Goal: Task Accomplishment & Management: Manage account settings

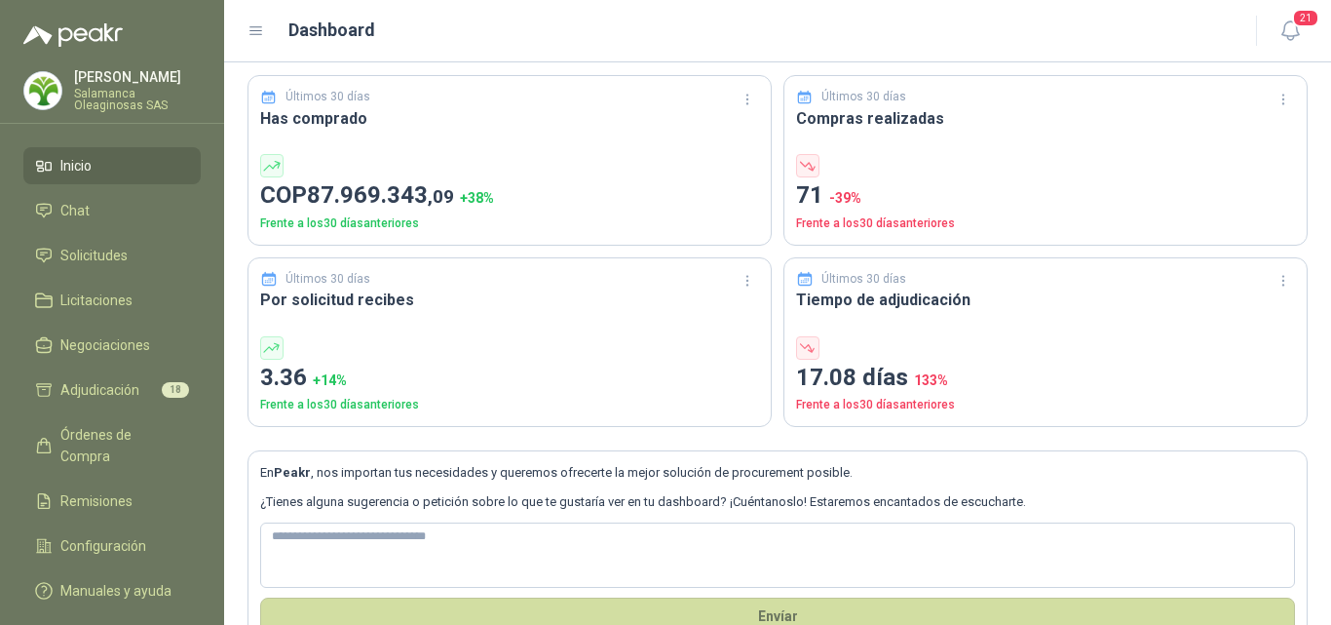
scroll to position [97, 0]
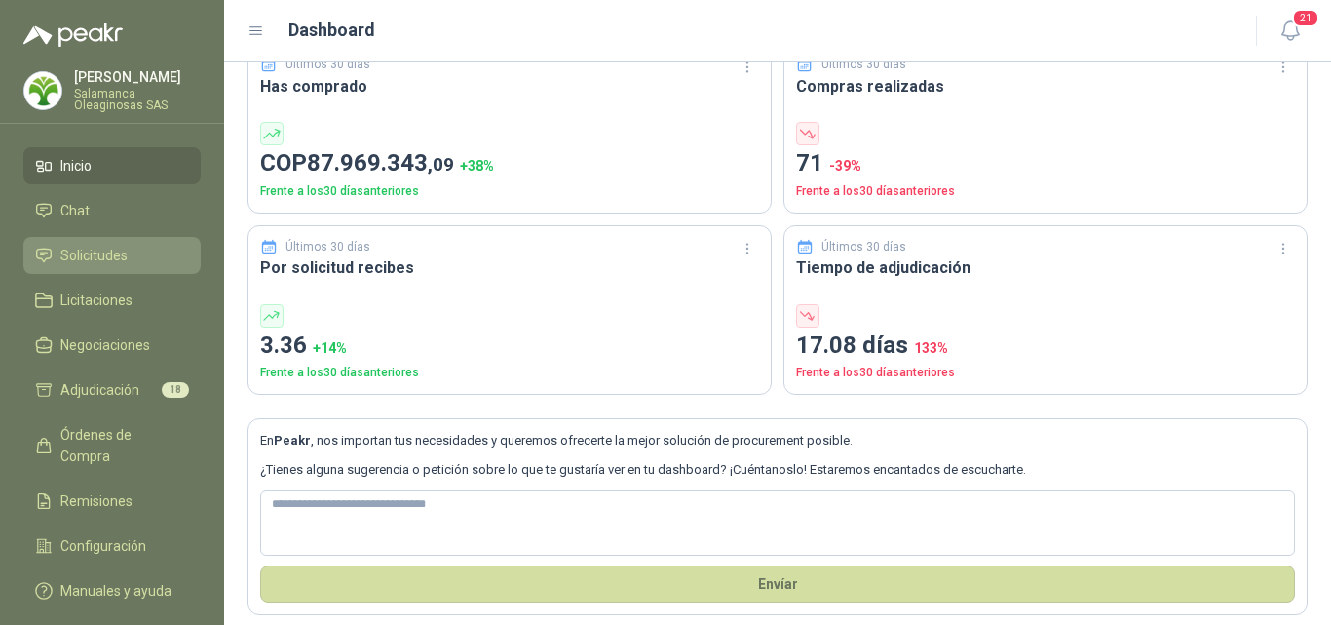
click at [134, 252] on li "Solicitudes" at bounding box center [112, 255] width 154 height 21
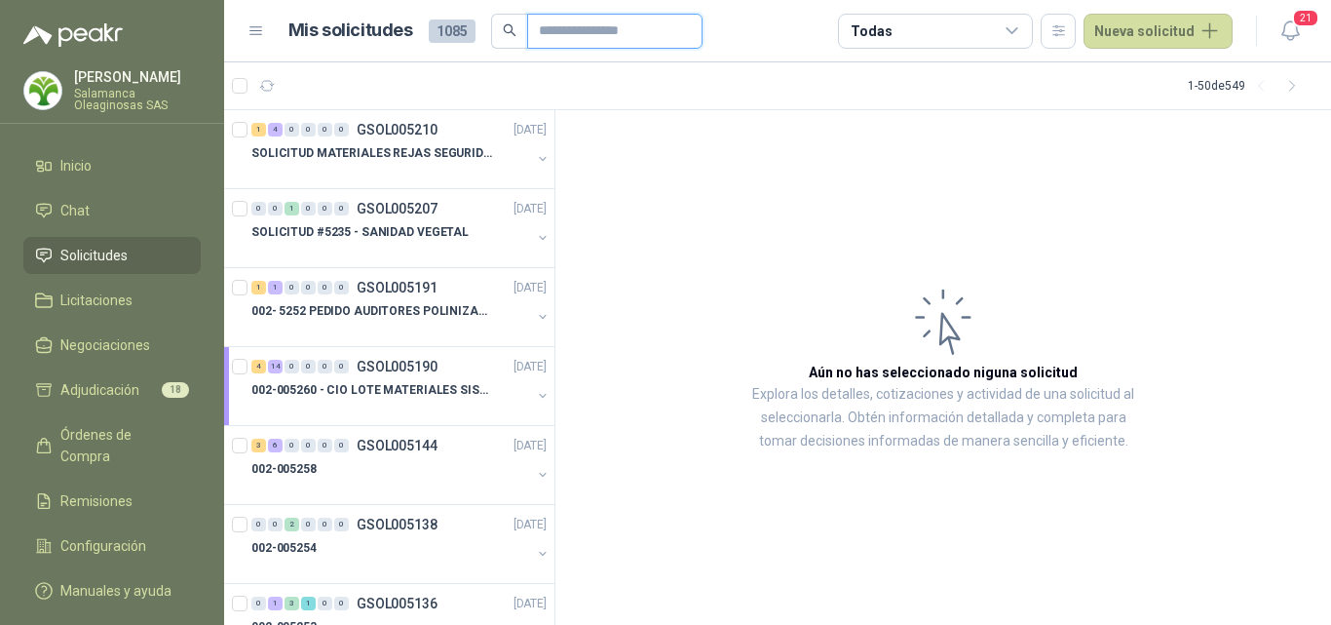
drag, startPoint x: 577, startPoint y: 37, endPoint x: 581, endPoint y: 49, distance: 12.3
click at [577, 37] on input "text" at bounding box center [607, 31] width 136 height 33
type input "***"
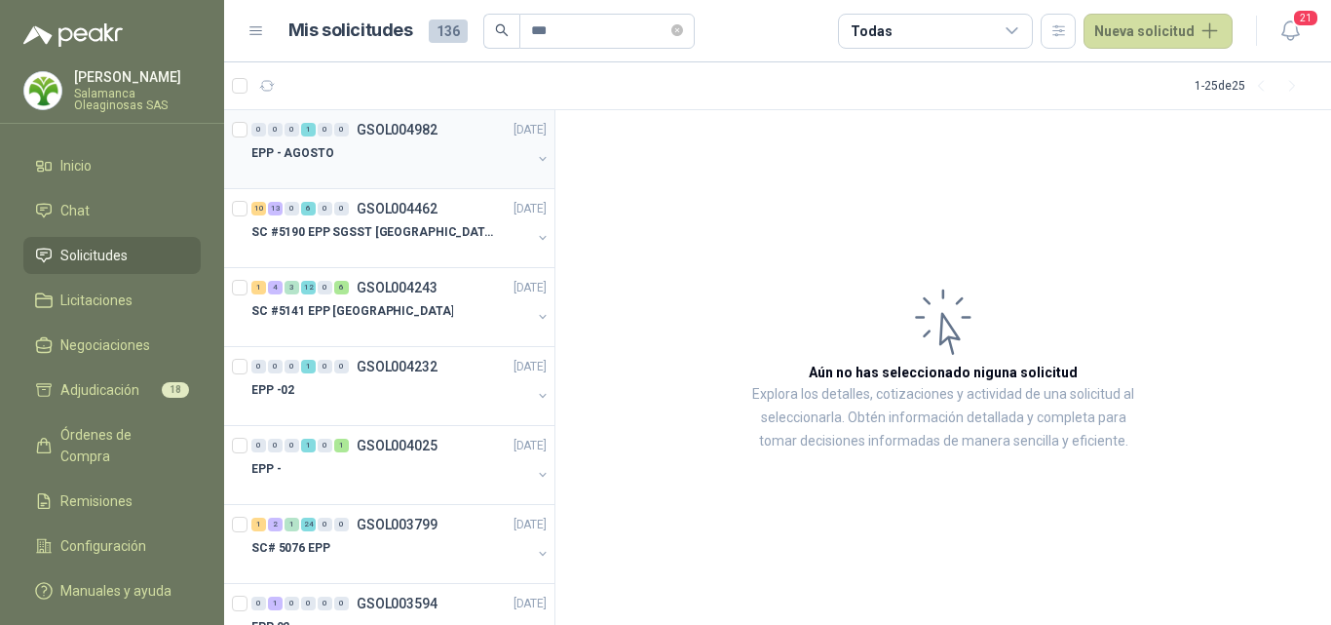
click at [401, 177] on div at bounding box center [391, 173] width 280 height 16
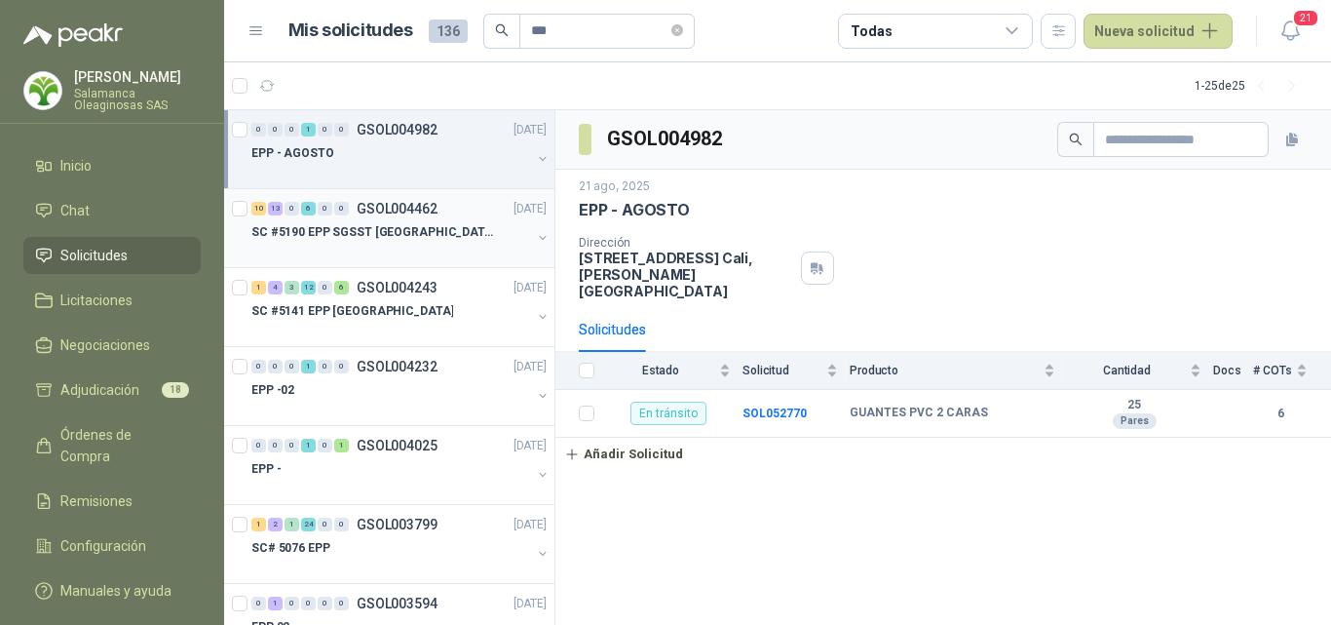
click at [397, 247] on div at bounding box center [391, 252] width 280 height 16
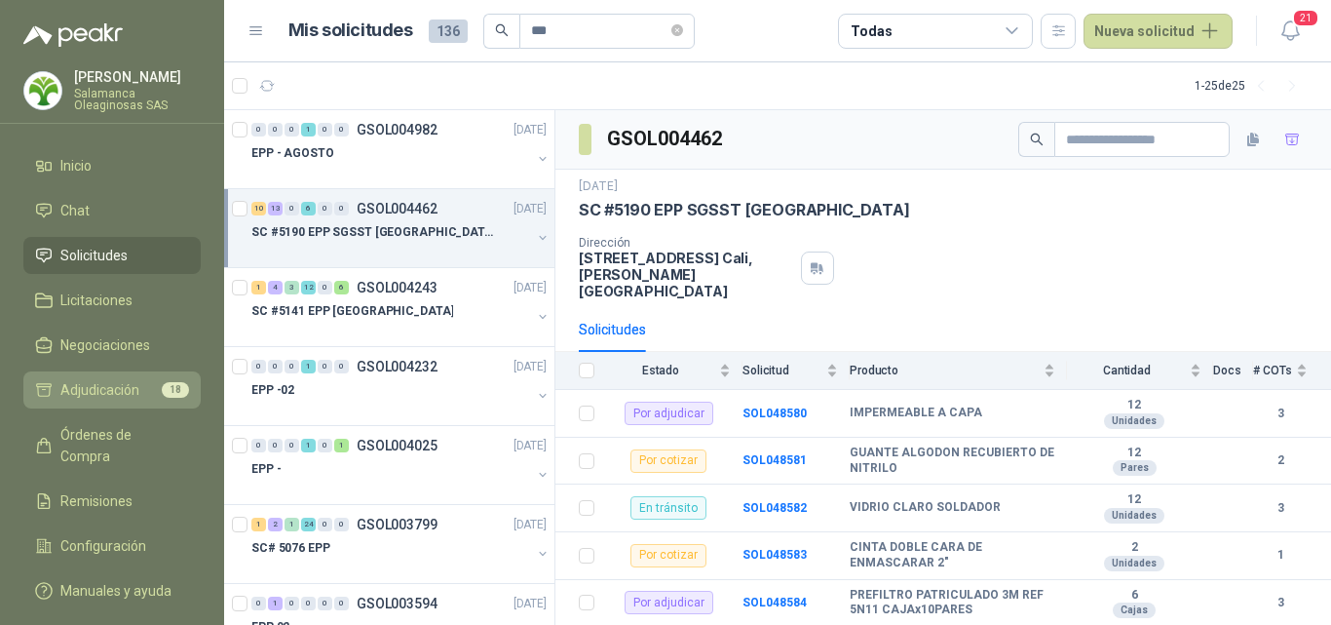
click at [81, 396] on span "Adjudicación" at bounding box center [99, 389] width 79 height 21
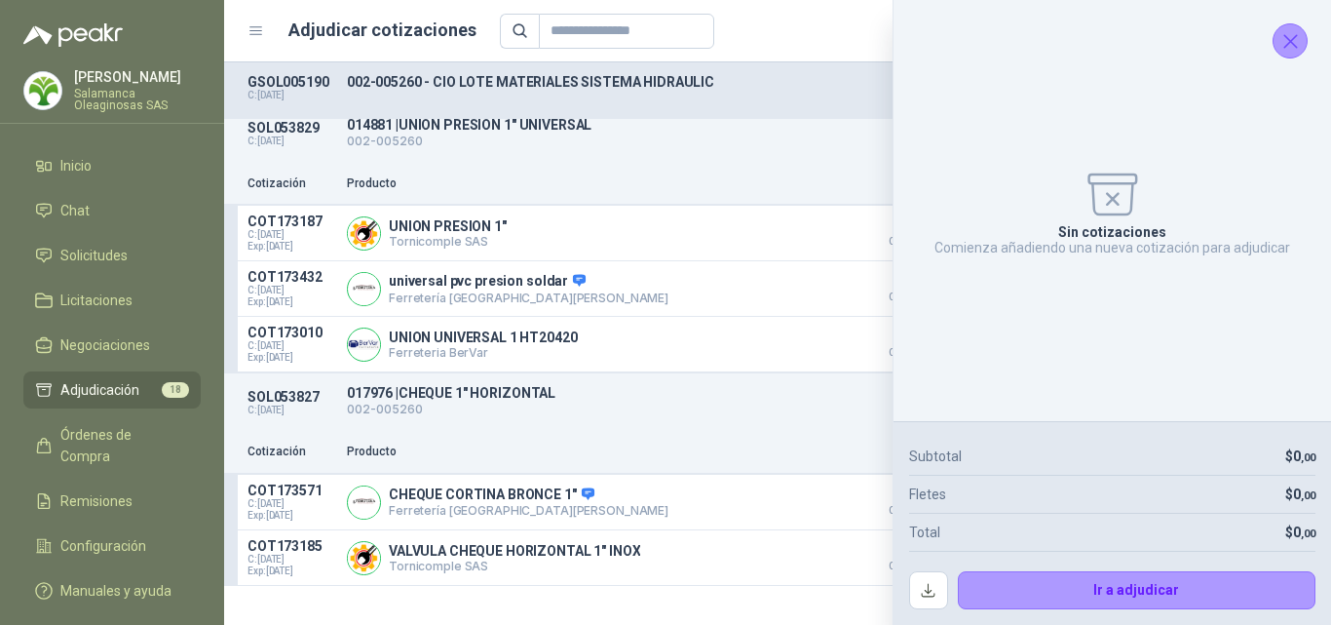
scroll to position [195, 0]
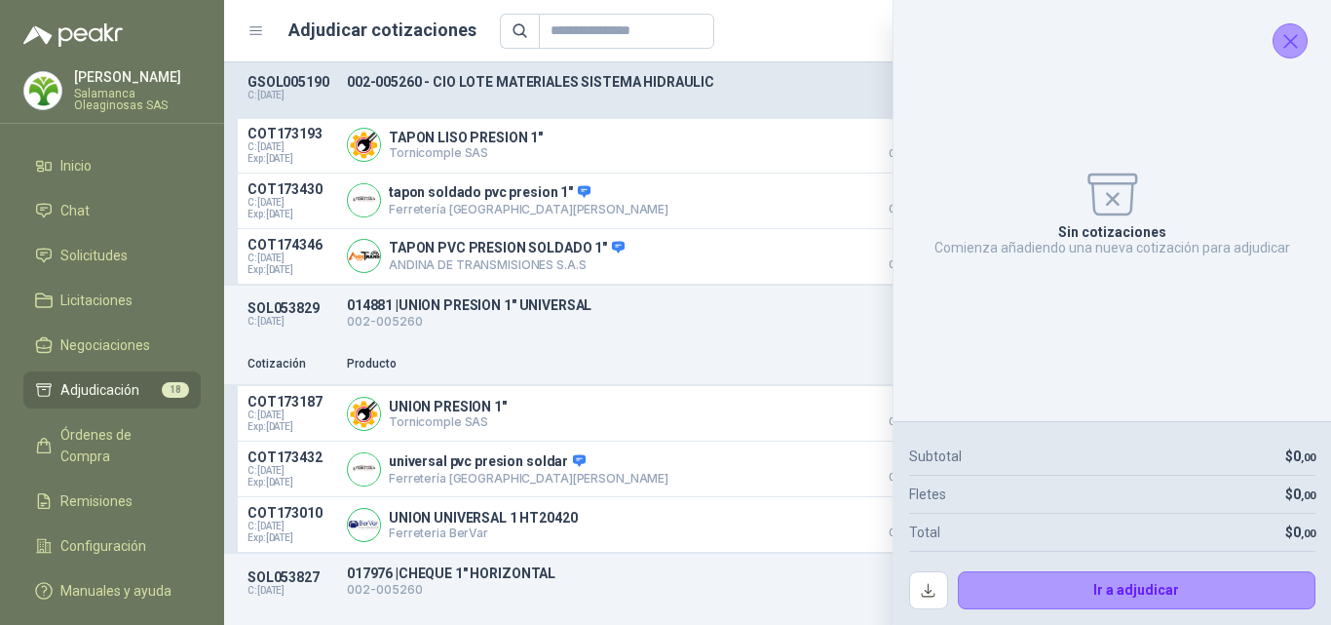
click at [1302, 51] on icon "Cerrar" at bounding box center [1291, 41] width 24 height 24
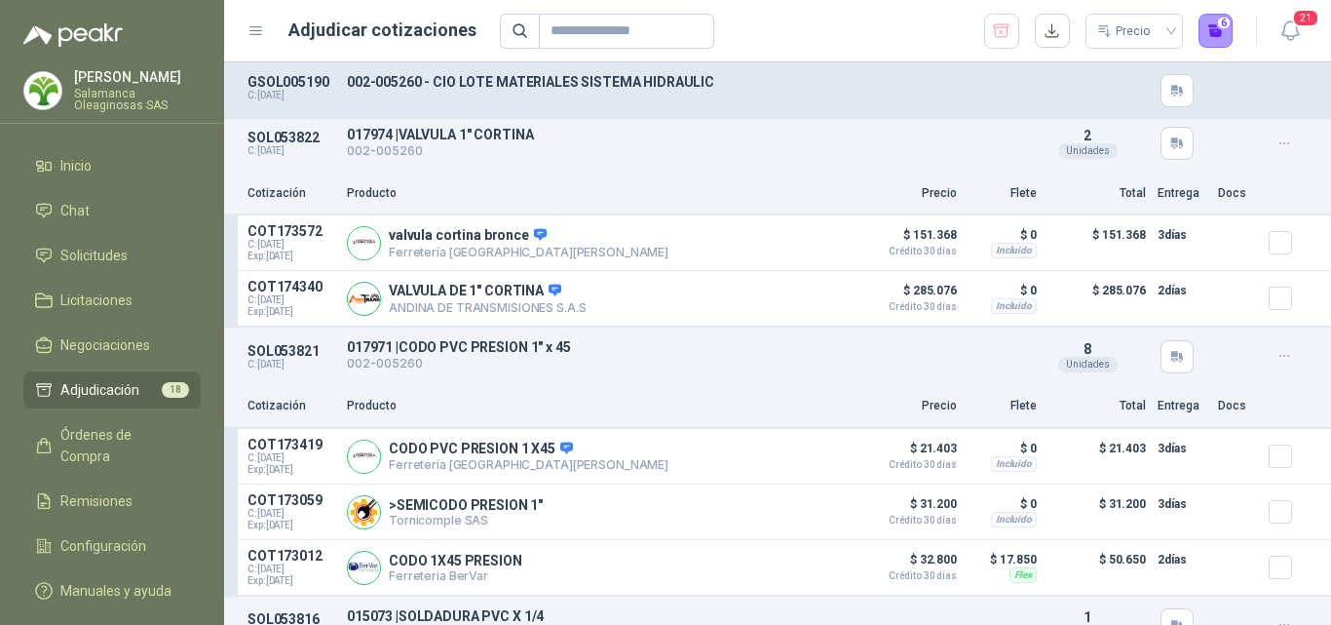
scroll to position [1754, 0]
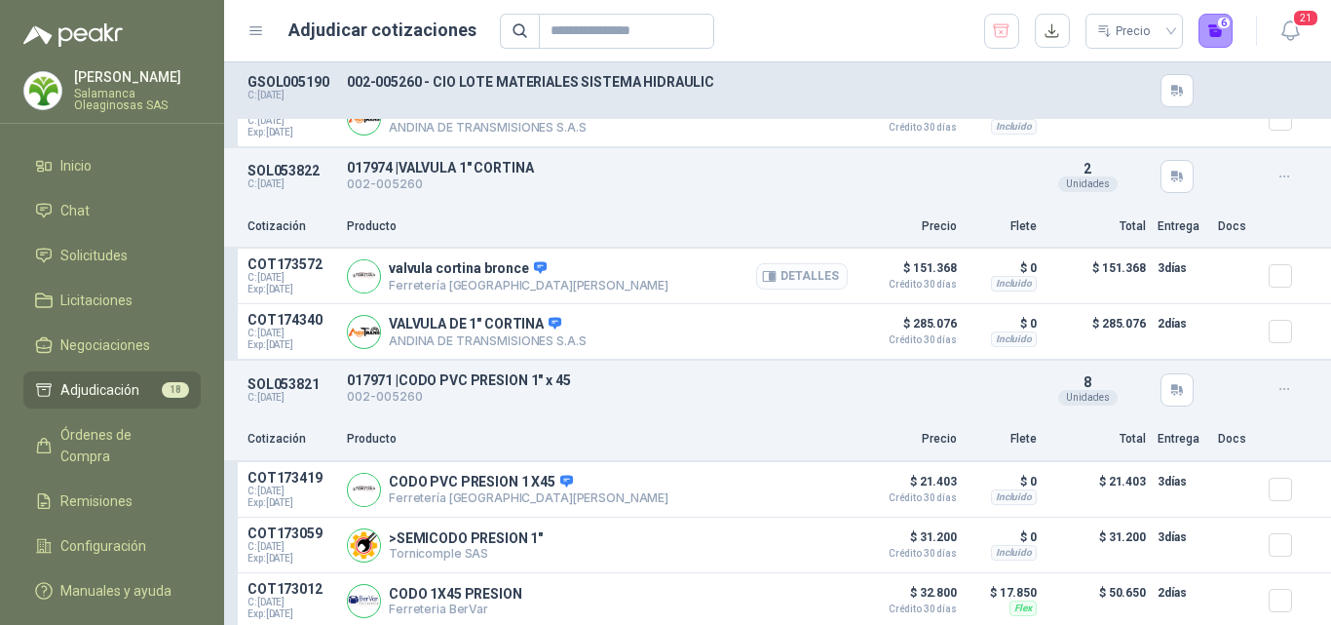
click at [794, 283] on button "Detalles" at bounding box center [802, 276] width 92 height 26
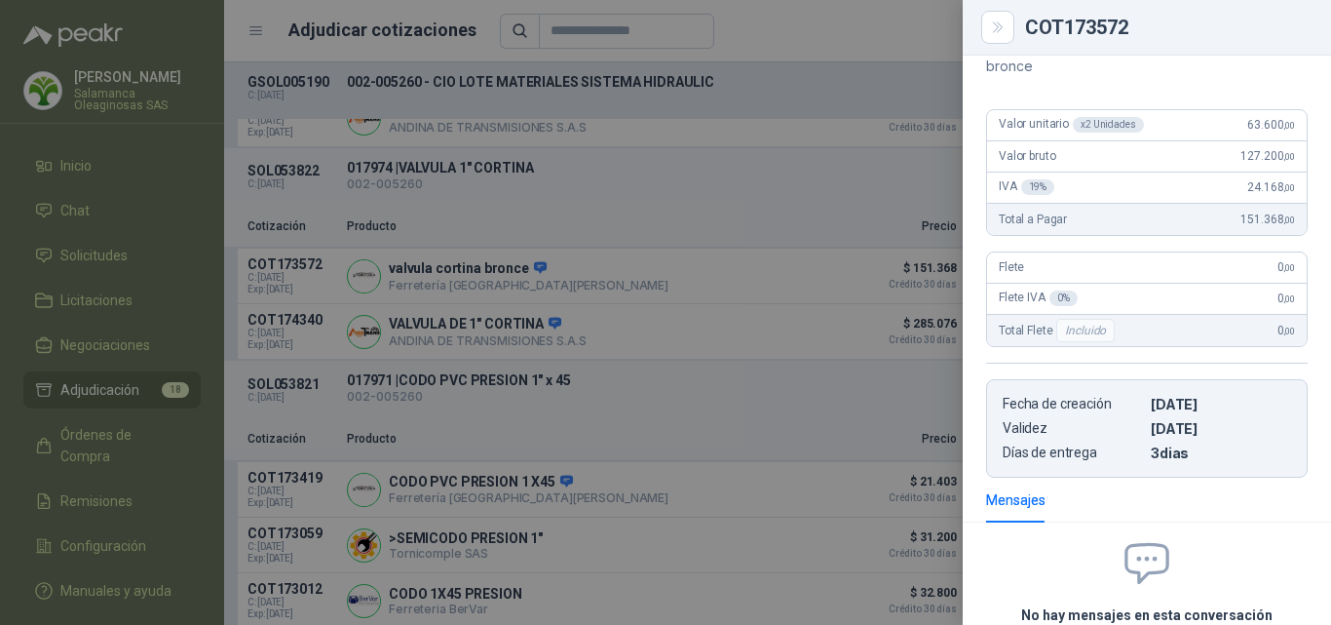
scroll to position [0, 0]
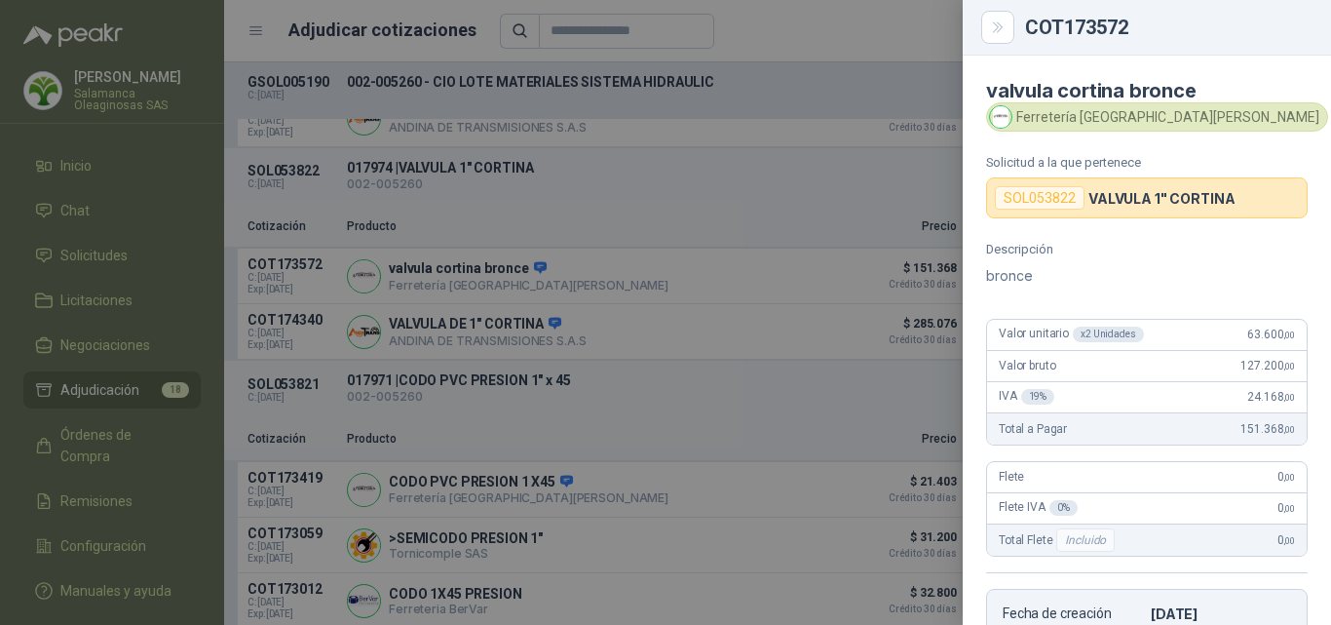
click at [720, 343] on div at bounding box center [665, 312] width 1331 height 625
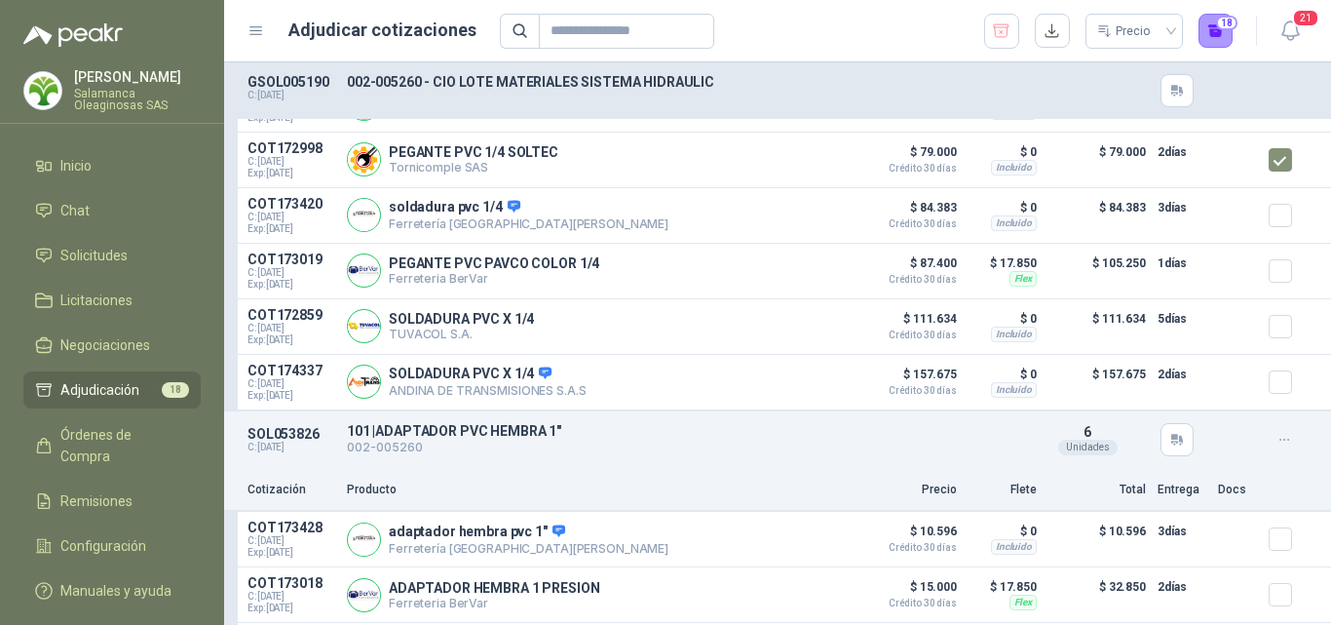
scroll to position [2246, 0]
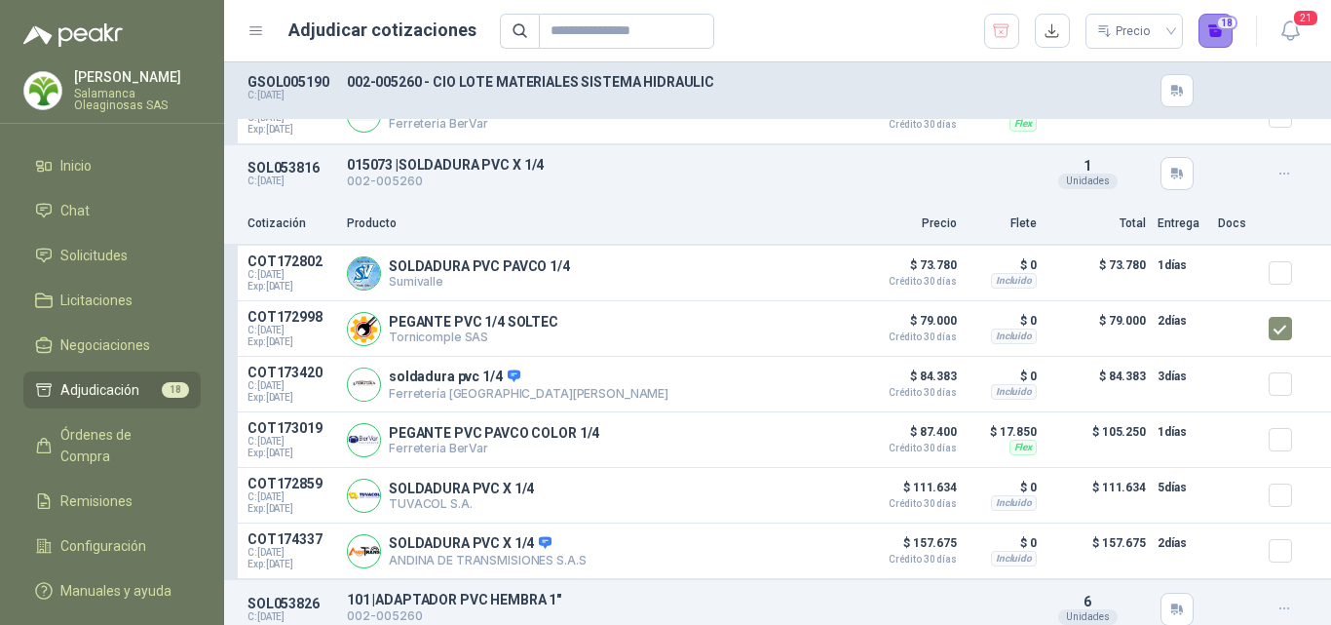
click at [1212, 42] on button "18" at bounding box center [1216, 31] width 35 height 35
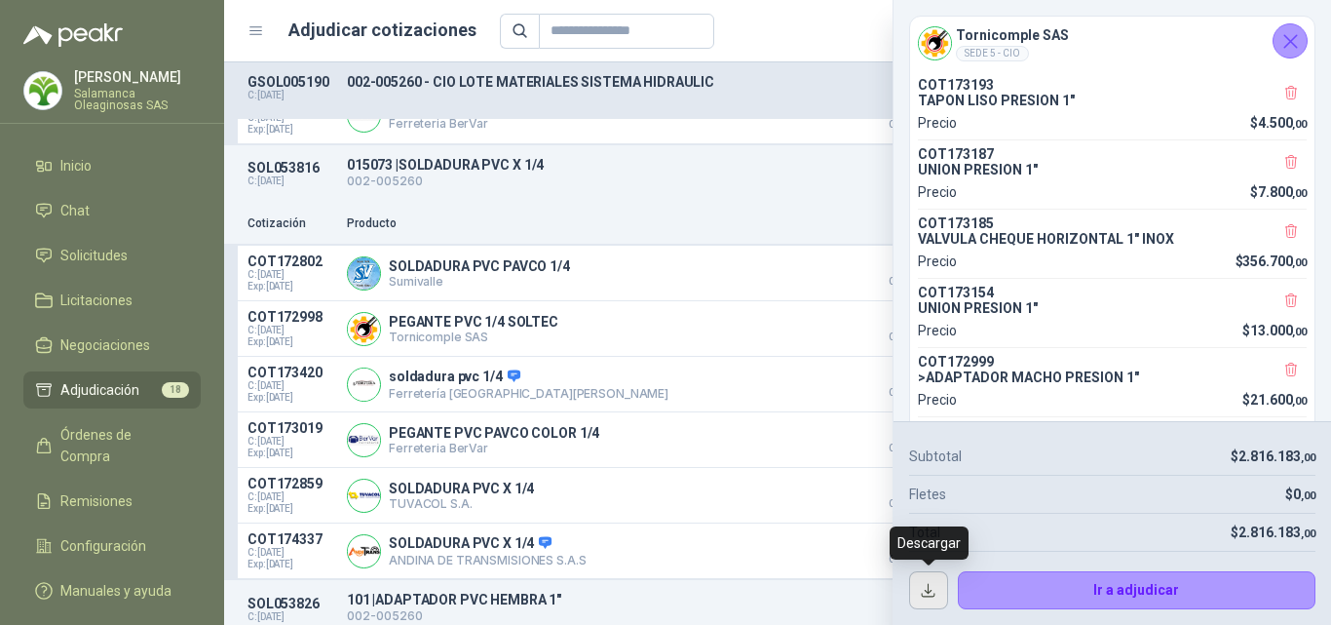
click at [923, 592] on button "button" at bounding box center [928, 590] width 39 height 39
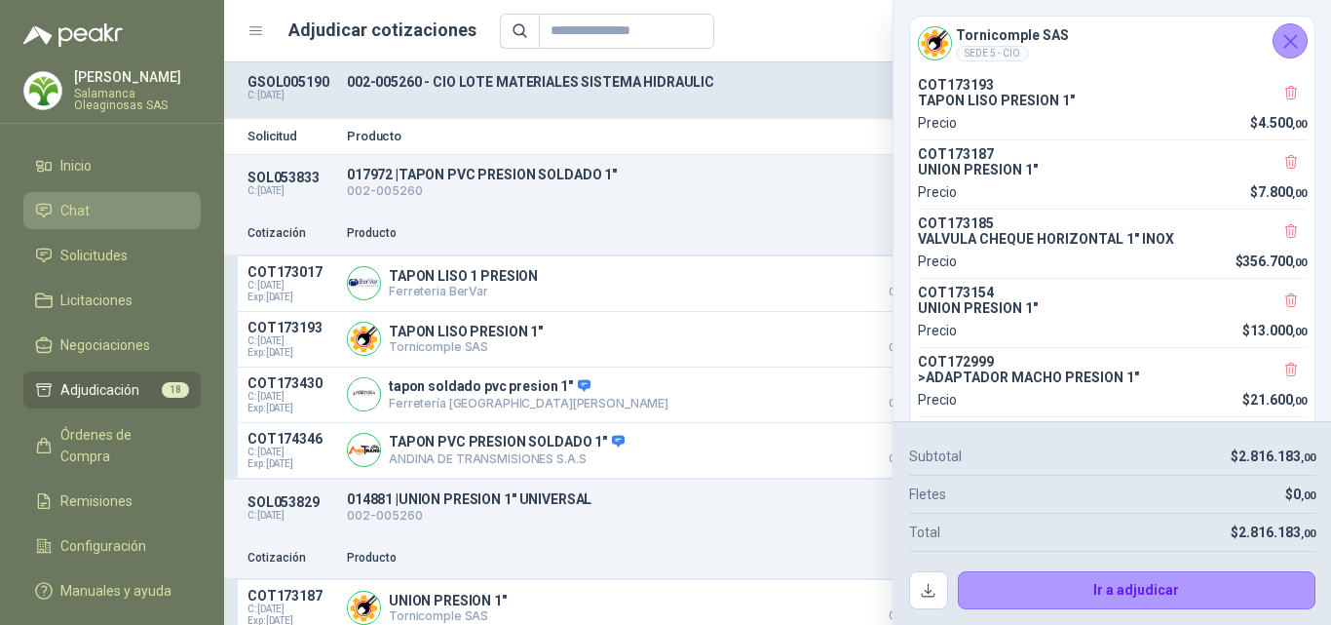
scroll to position [0, 0]
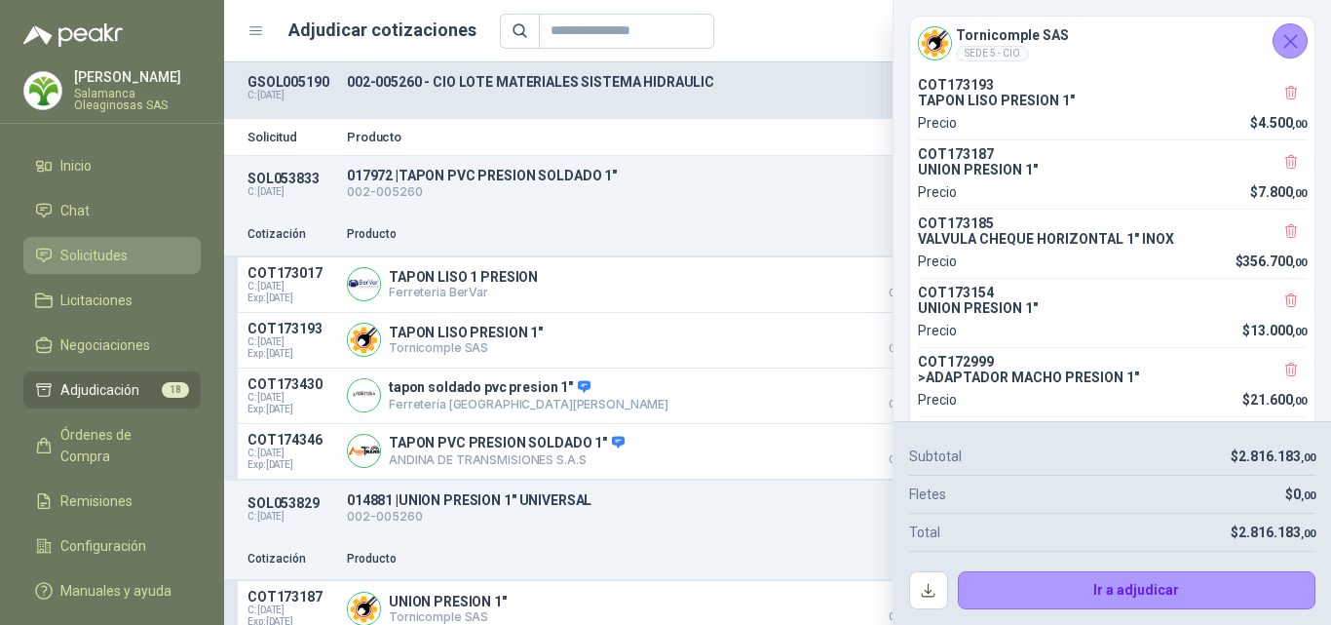
click at [130, 251] on li "Solicitudes" at bounding box center [112, 255] width 154 height 21
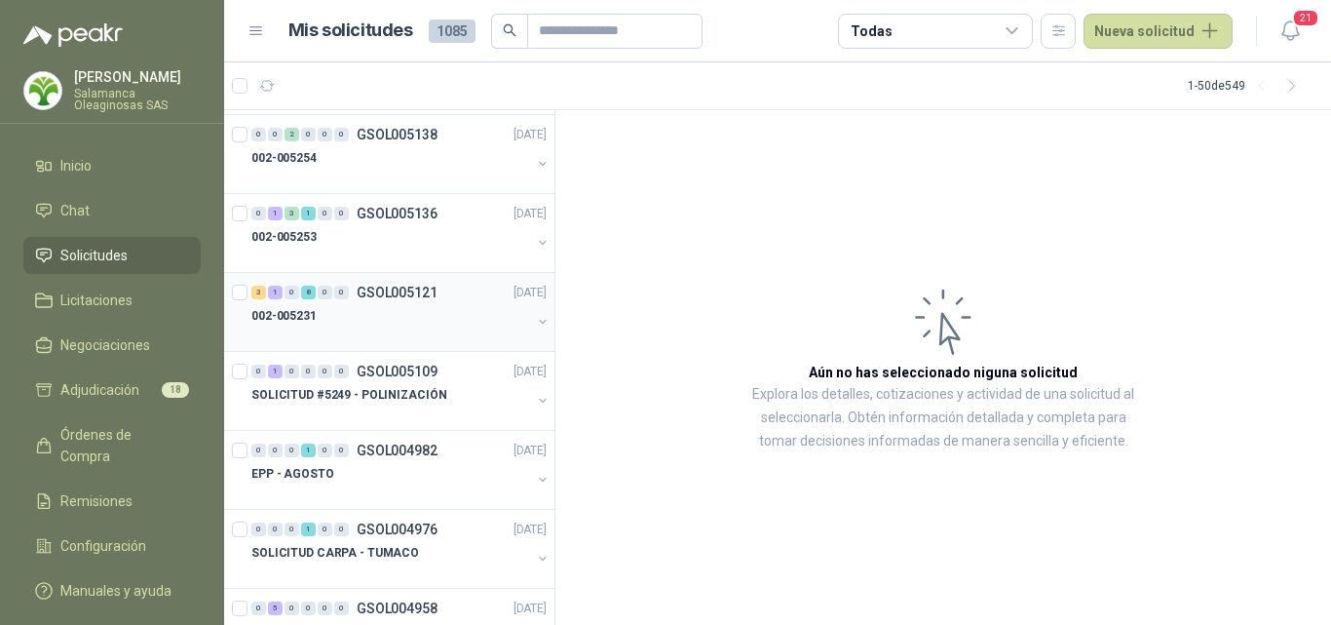
scroll to position [97, 0]
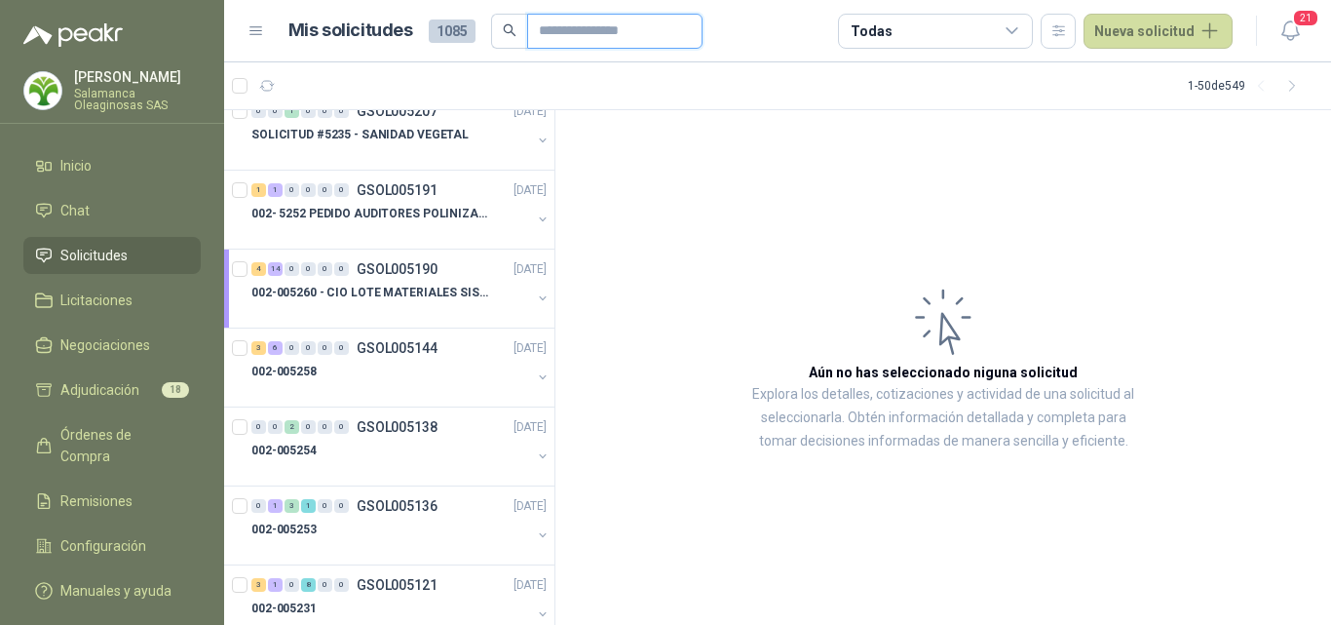
click at [565, 23] on input "text" at bounding box center [607, 31] width 136 height 33
type input "***"
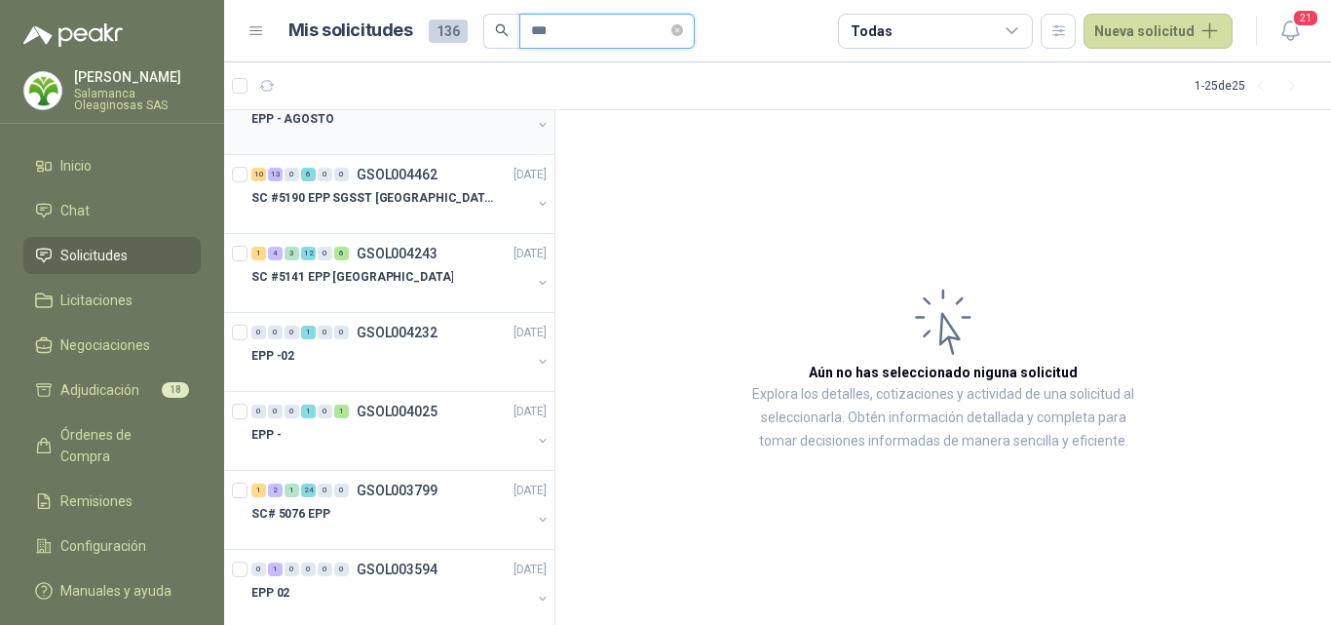
scroll to position [0, 0]
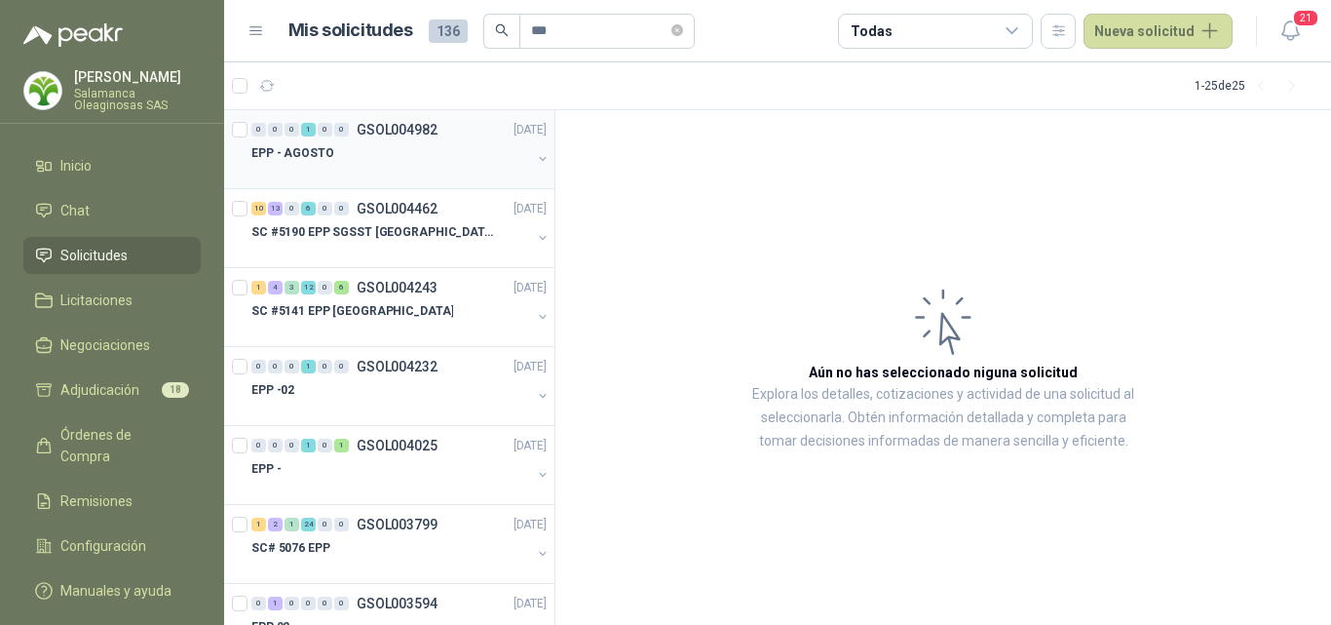
click at [386, 164] on div "EPP - AGOSTO" at bounding box center [391, 152] width 280 height 23
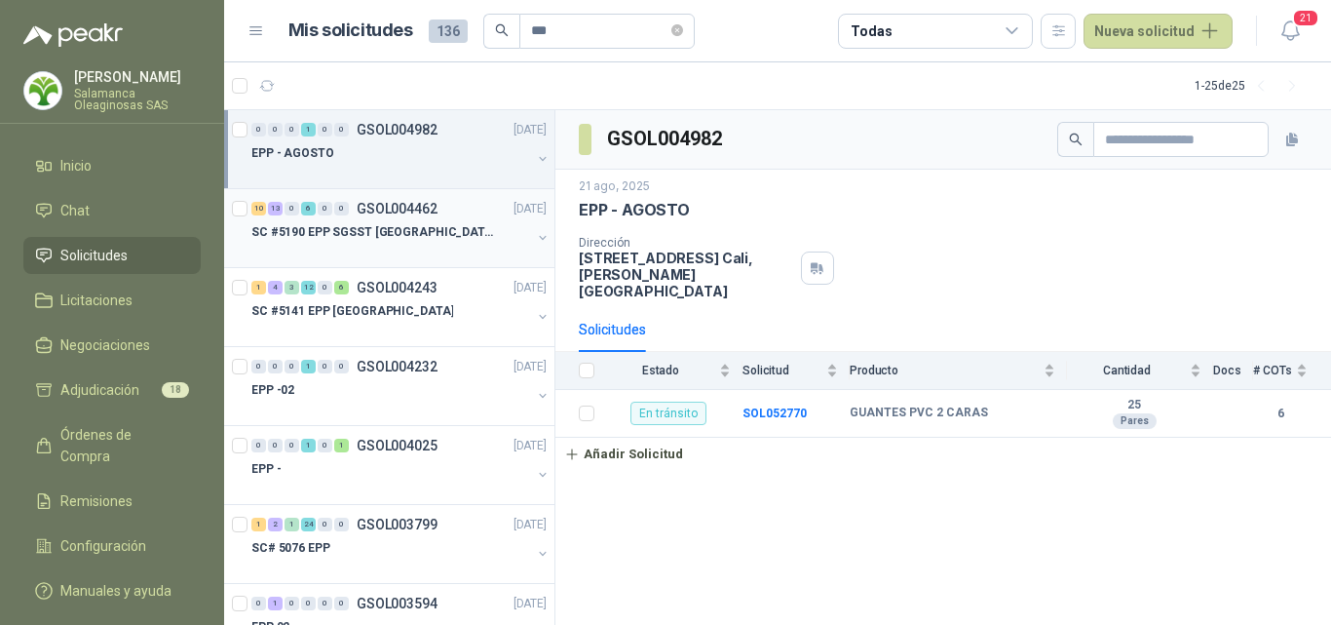
click at [421, 259] on div "10 13 0 6 0 0 GSOL004462 [DATE] SC #5190 EPP SGSST [GEOGRAPHIC_DATA]" at bounding box center [389, 228] width 330 height 79
click at [392, 250] on div at bounding box center [391, 252] width 280 height 16
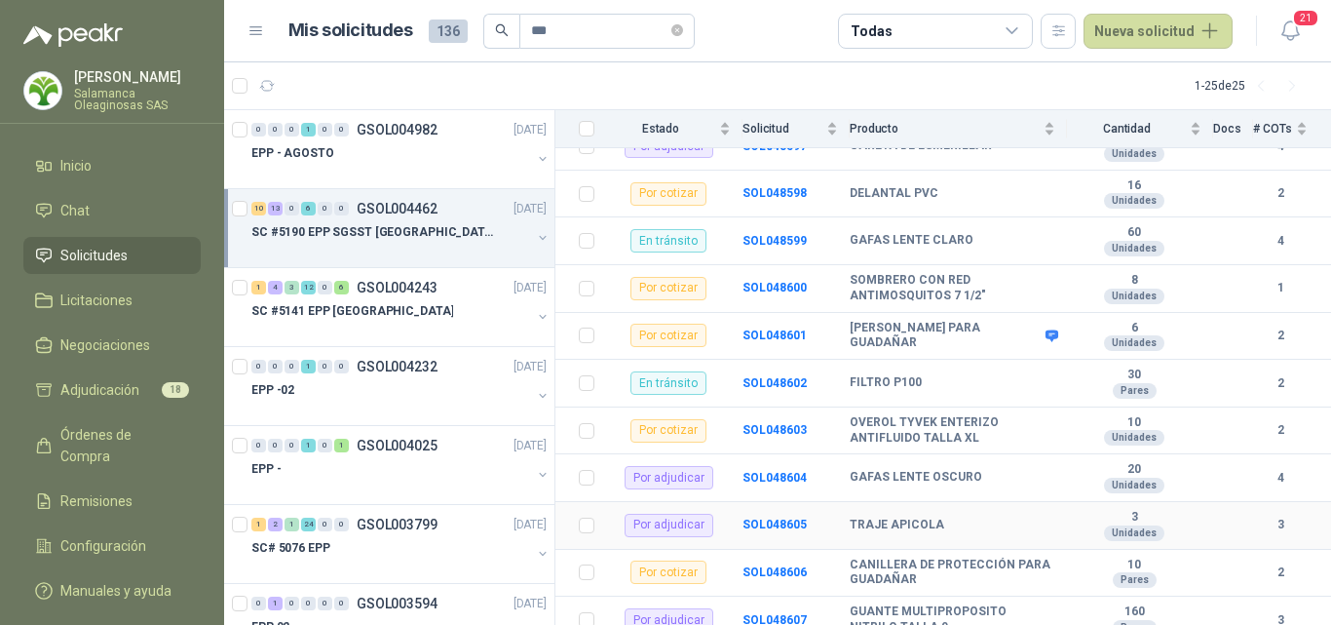
scroll to position [1155, 0]
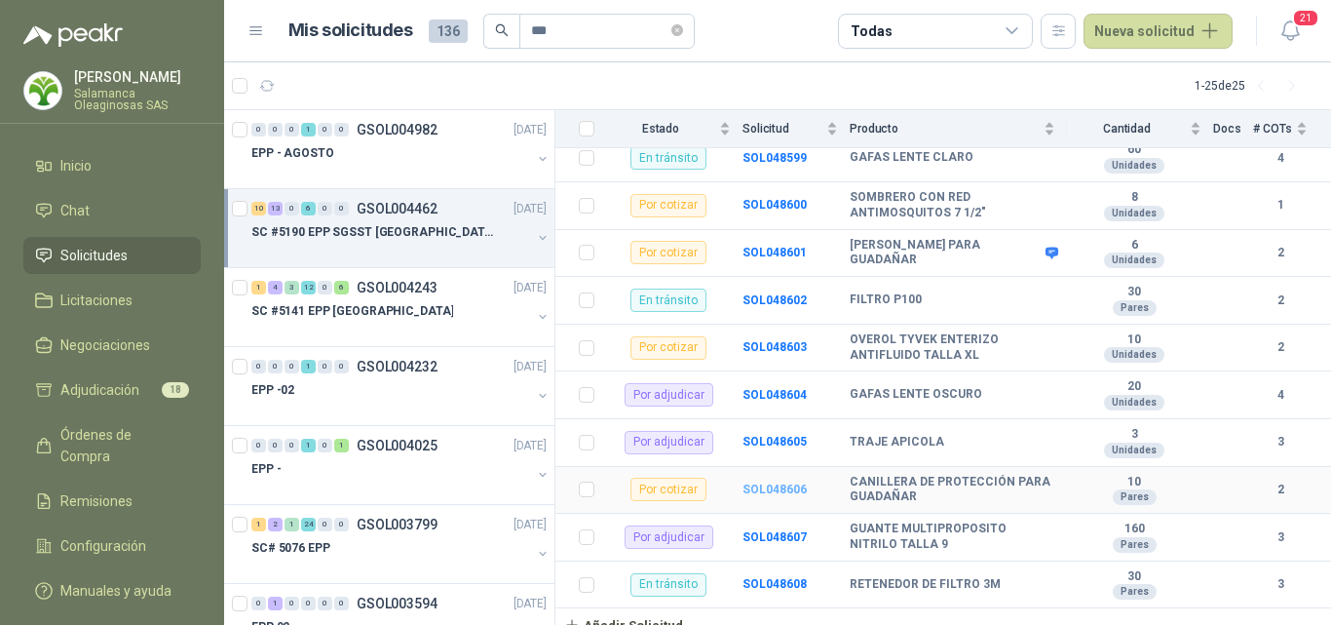
click at [777, 482] on b "SOL048606" at bounding box center [775, 489] width 64 height 14
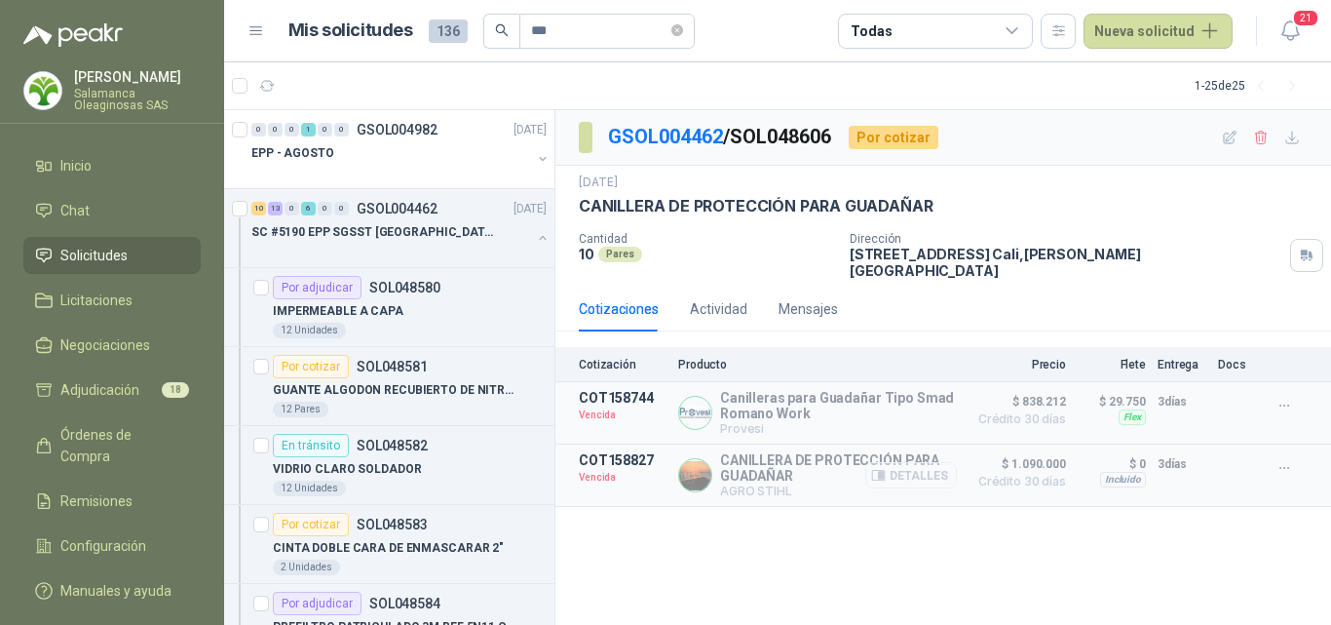
click at [917, 462] on button "Detalles" at bounding box center [911, 475] width 92 height 26
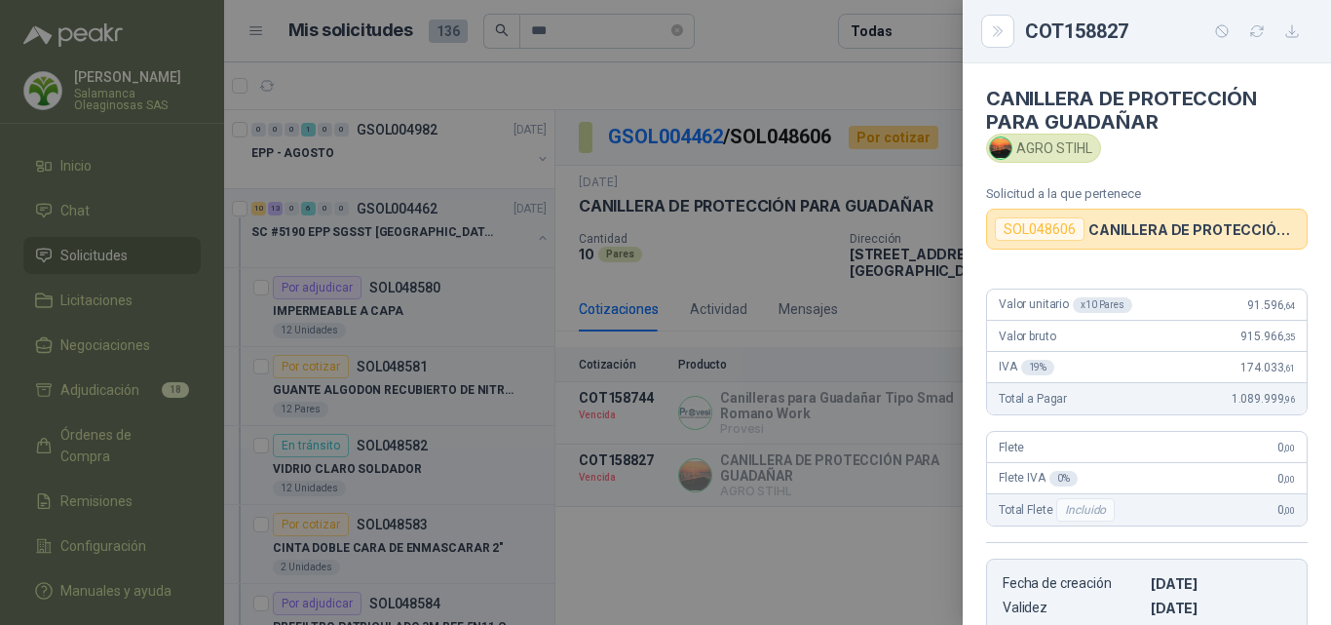
click at [934, 456] on div at bounding box center [665, 312] width 1331 height 625
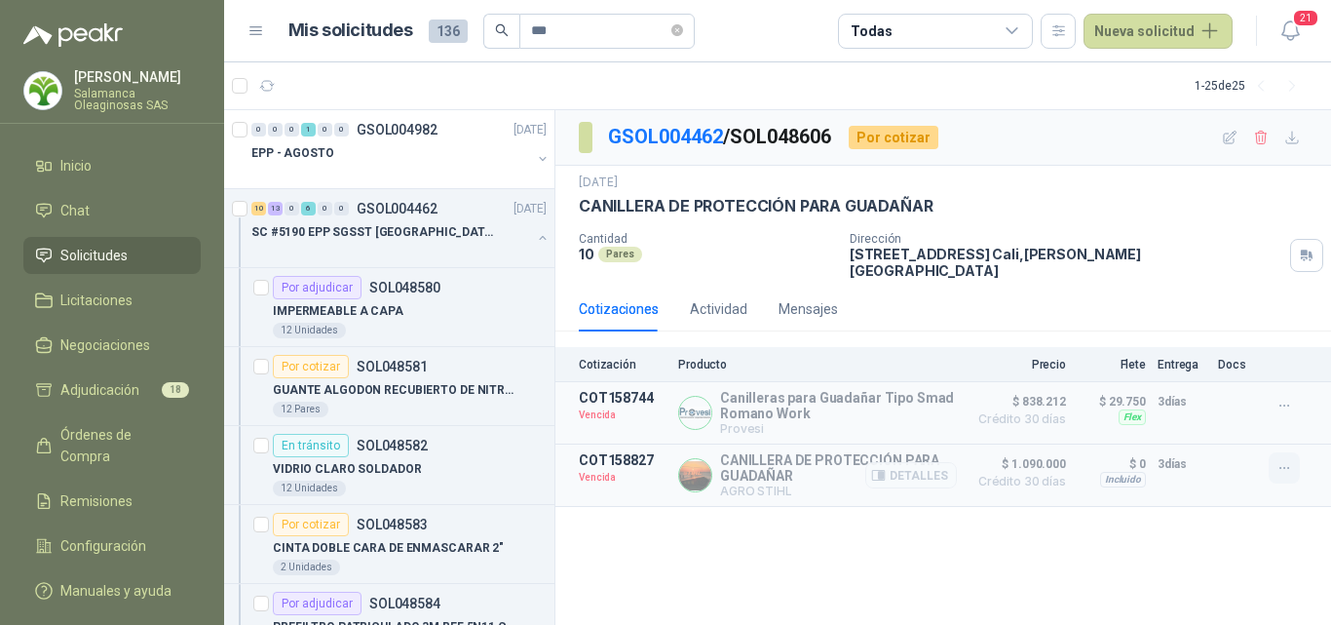
click at [1286, 460] on icon "button" at bounding box center [1285, 468] width 17 height 17
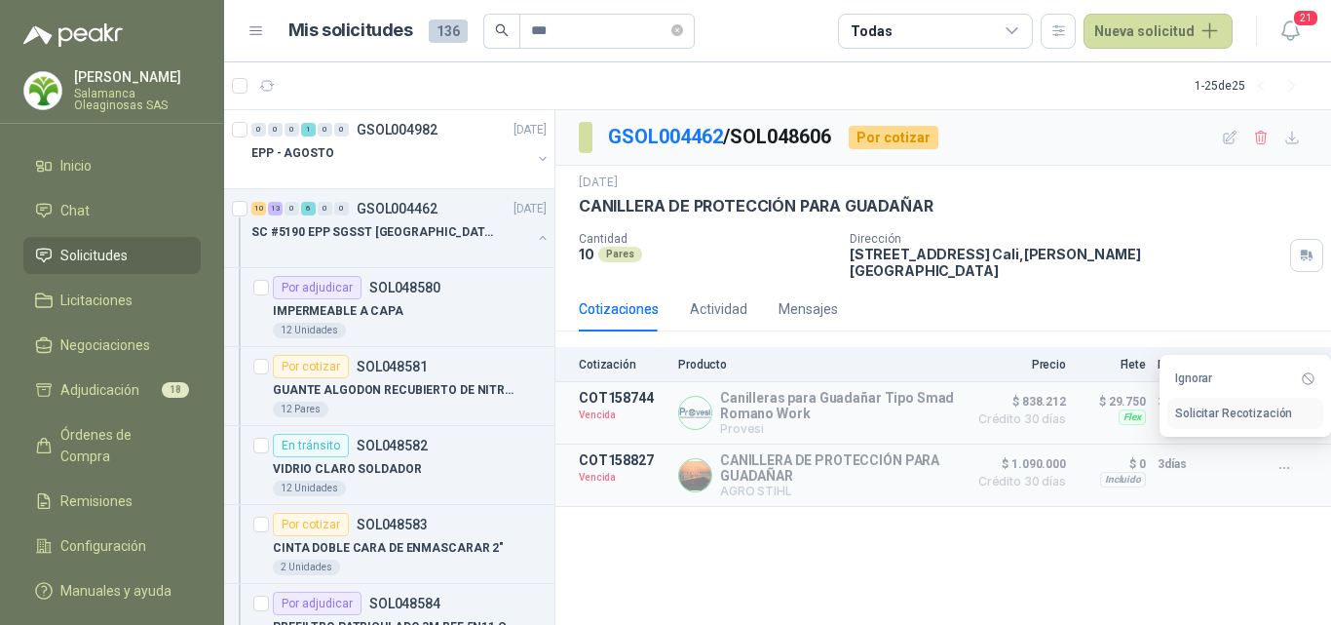
click at [1245, 414] on button "Solicitar Recotización" at bounding box center [1246, 413] width 156 height 31
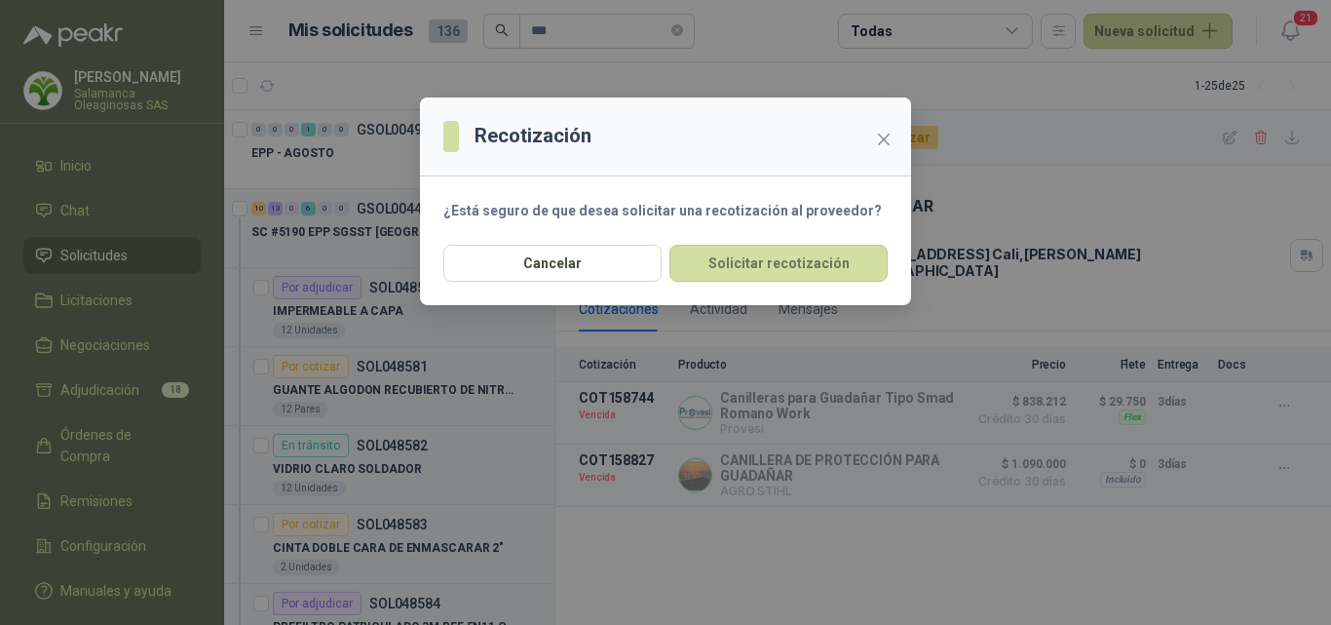
click at [945, 497] on div "Recotización ¿Está seguro de que desea solicitar una recotización al proveedor?…" at bounding box center [665, 312] width 1331 height 625
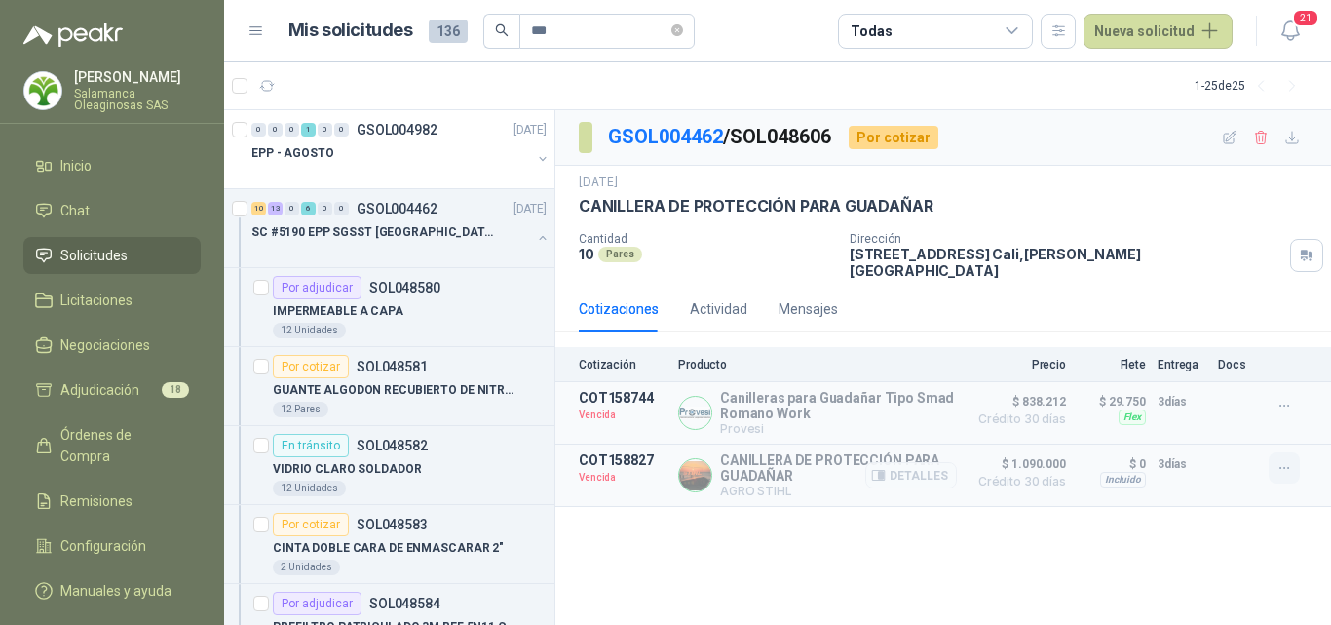
click at [1284, 463] on icon "button" at bounding box center [1285, 468] width 17 height 17
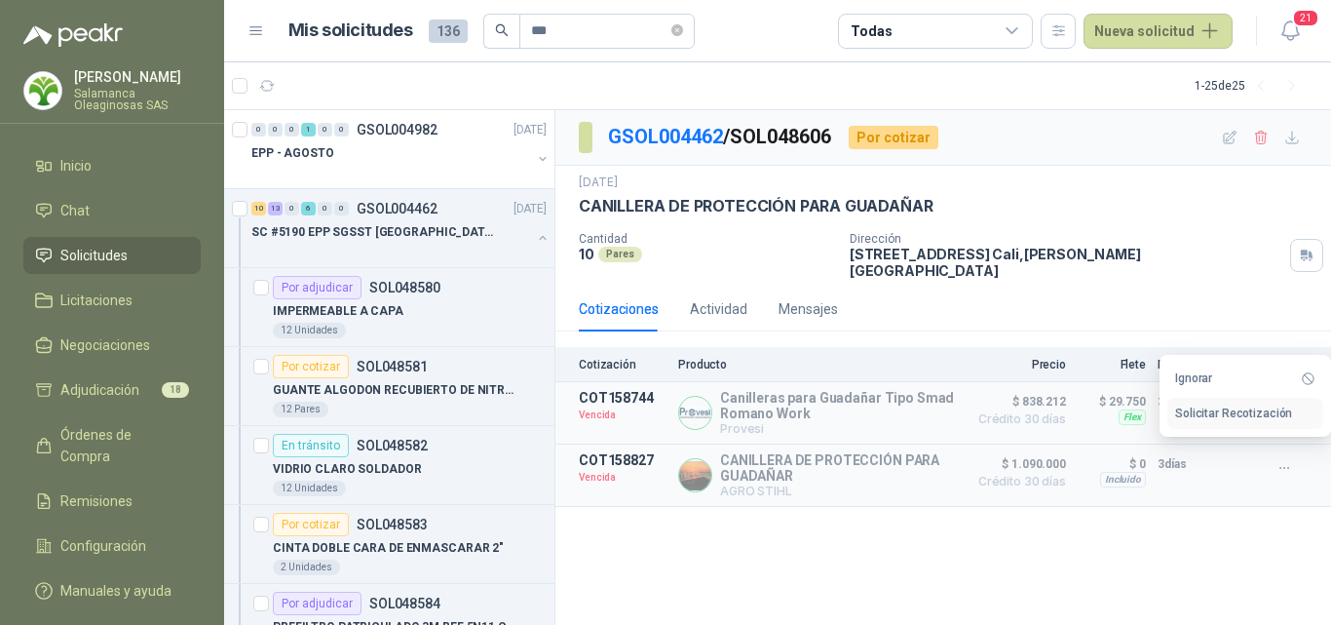
click at [1199, 417] on button "Solicitar Recotización" at bounding box center [1246, 413] width 156 height 31
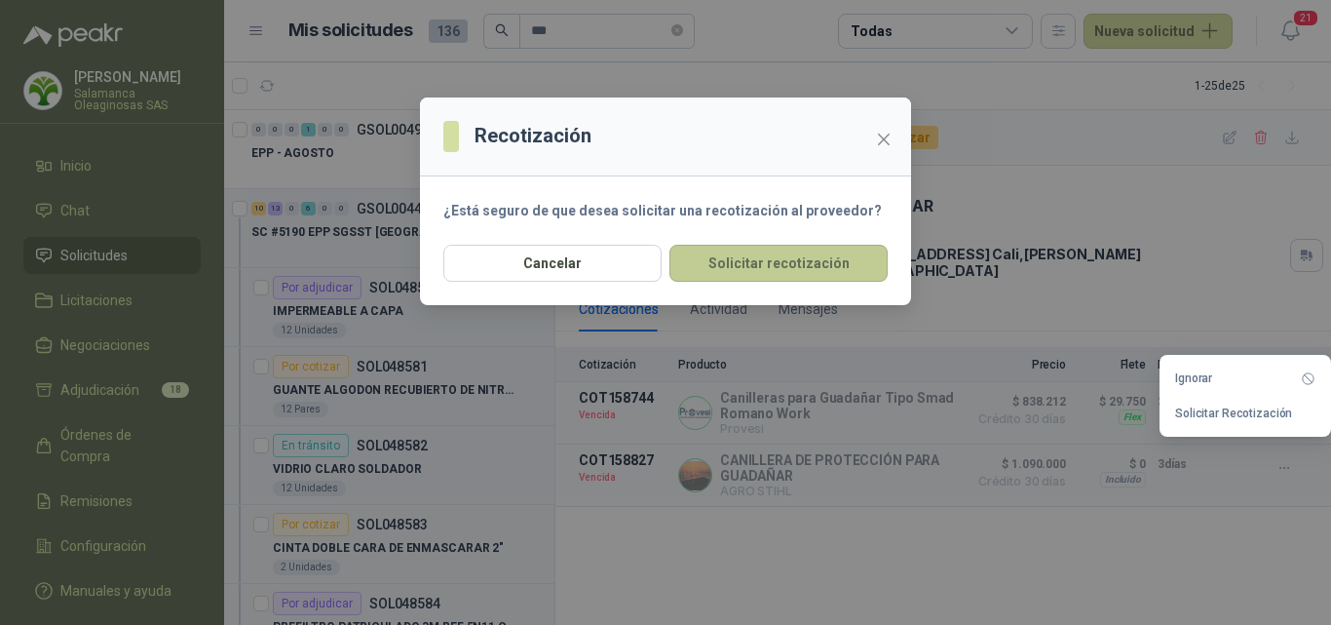
click at [743, 258] on button "Solicitar recotización" at bounding box center [779, 263] width 218 height 37
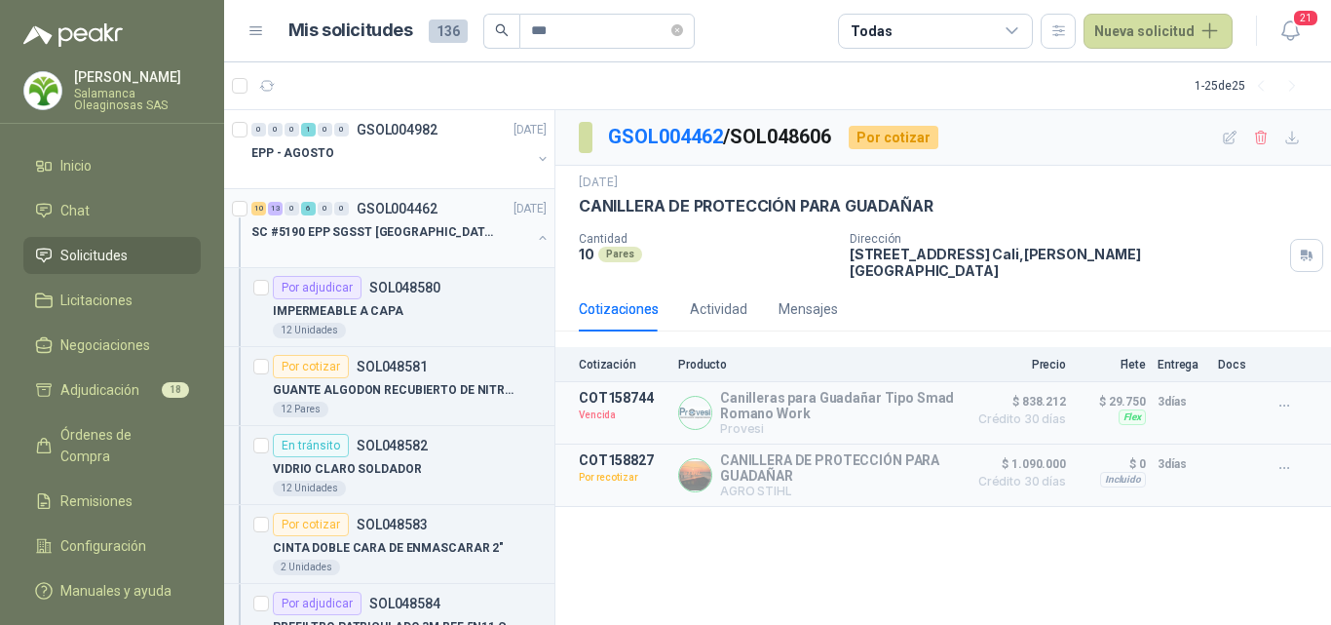
click at [409, 246] on div at bounding box center [391, 252] width 280 height 16
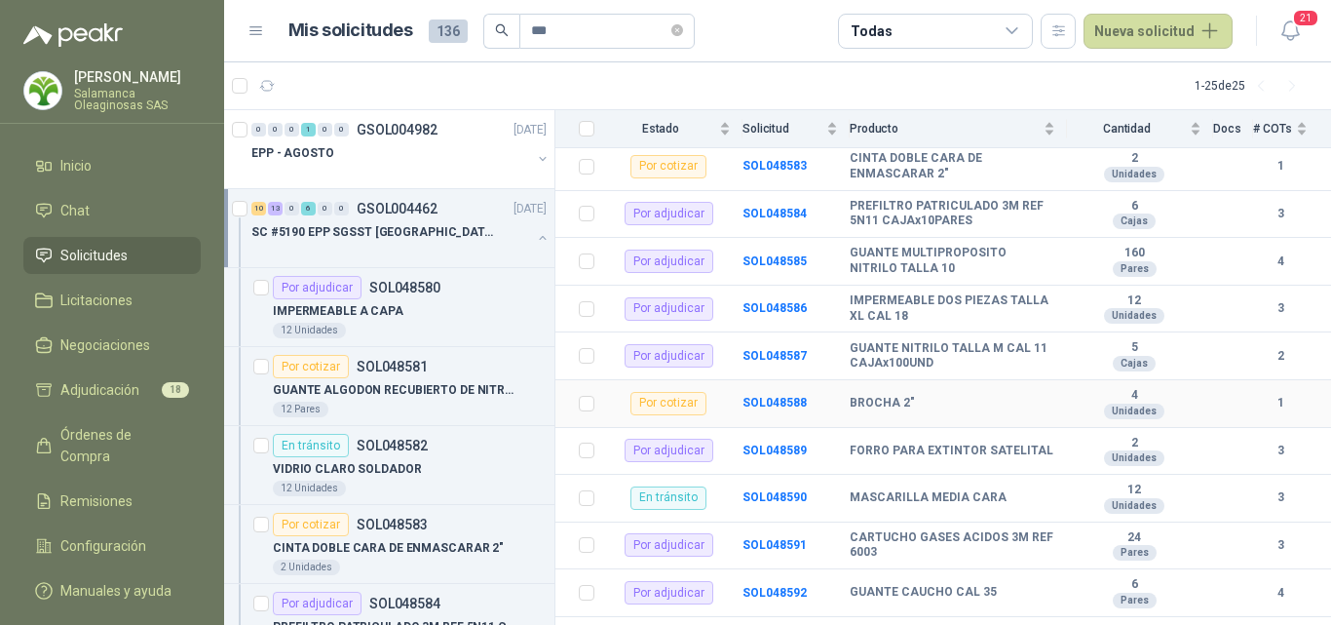
scroll to position [390, 0]
click at [804, 252] on td "SOL048585" at bounding box center [796, 261] width 107 height 48
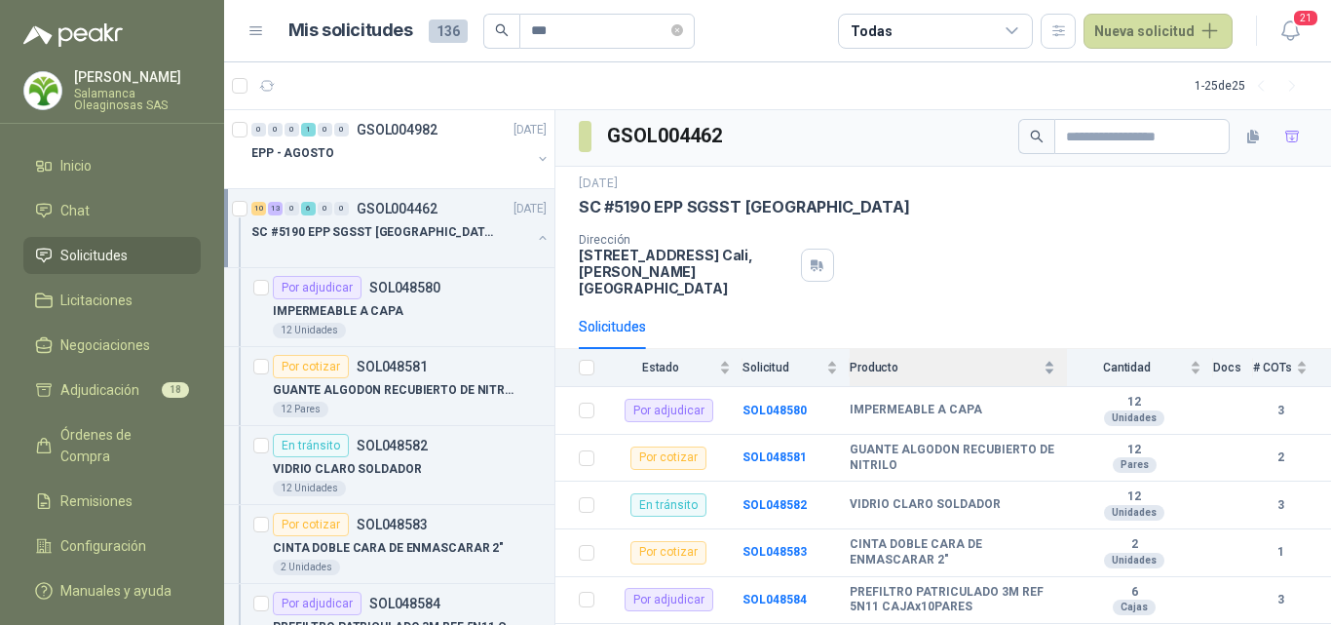
scroll to position [0, 0]
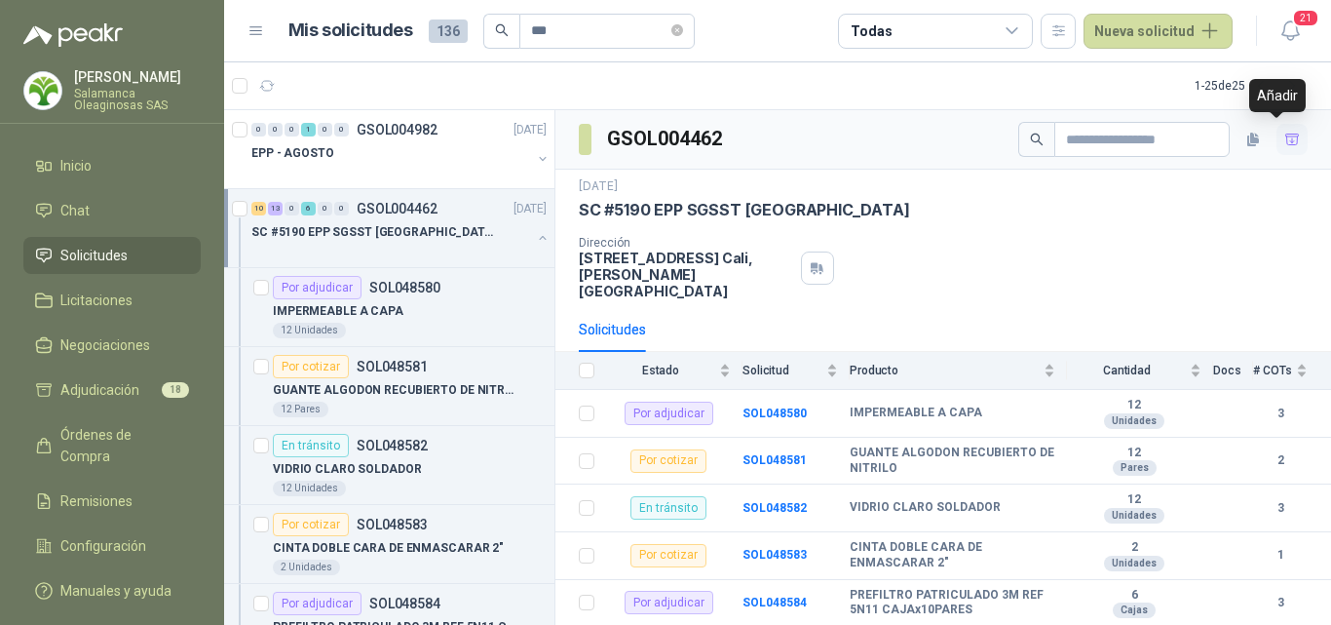
click at [1285, 141] on icon "button" at bounding box center [1292, 139] width 14 height 11
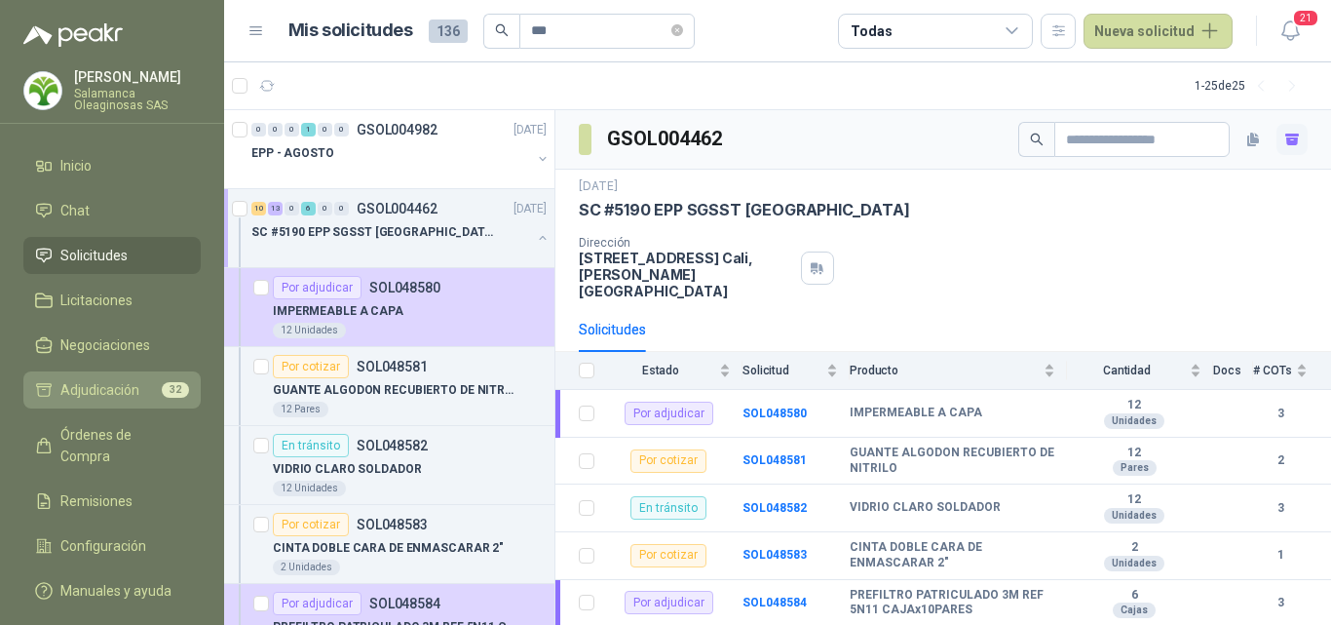
click at [134, 377] on link "Adjudicación 32" at bounding box center [111, 389] width 177 height 37
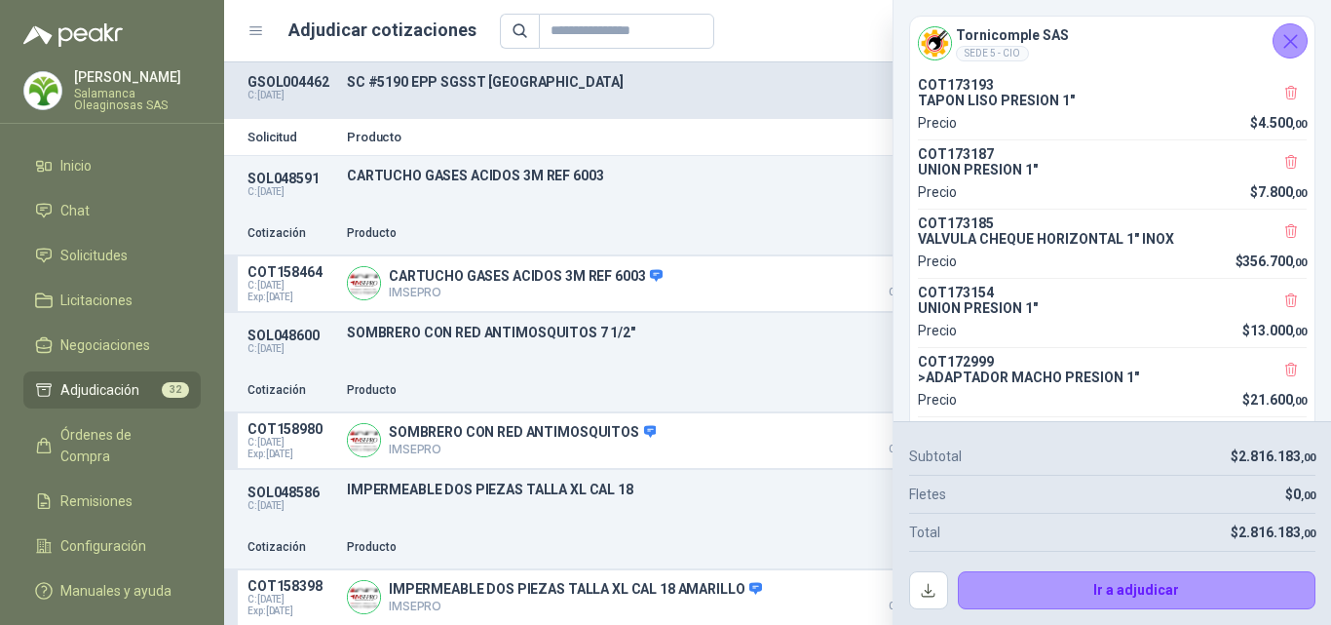
click at [1300, 35] on icon "Cerrar" at bounding box center [1291, 41] width 24 height 24
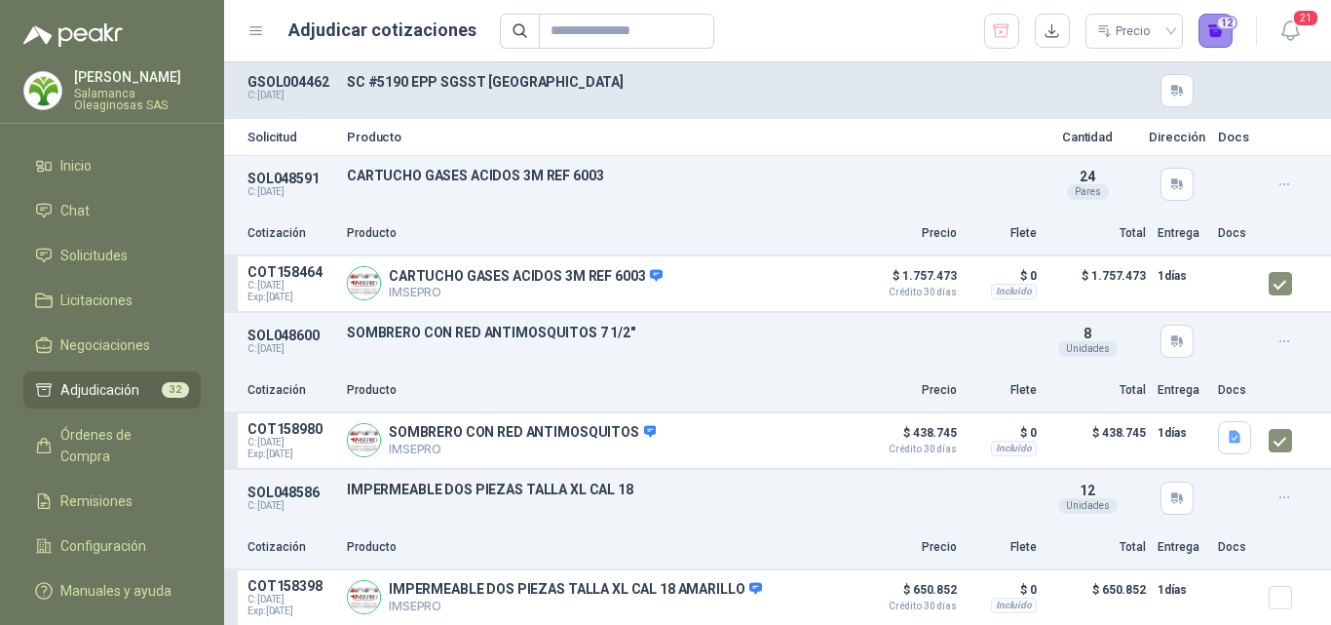
click at [1219, 38] on button "12" at bounding box center [1216, 31] width 35 height 35
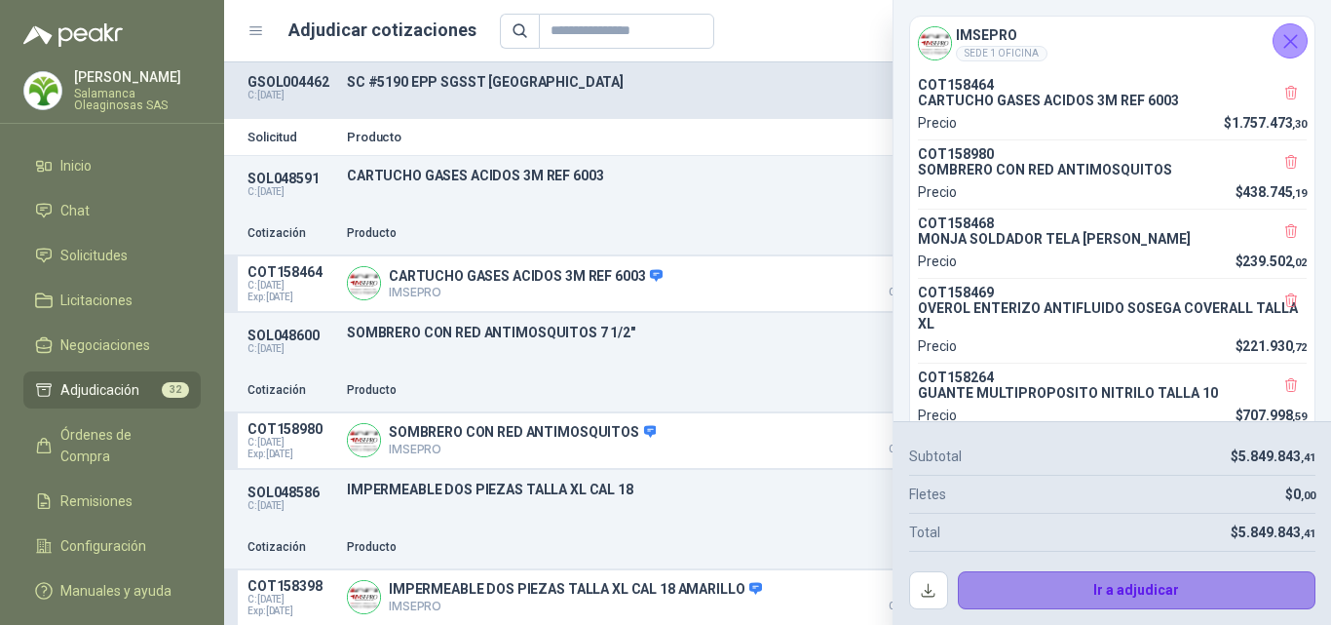
click at [1022, 578] on button "Ir a adjudicar" at bounding box center [1137, 590] width 359 height 39
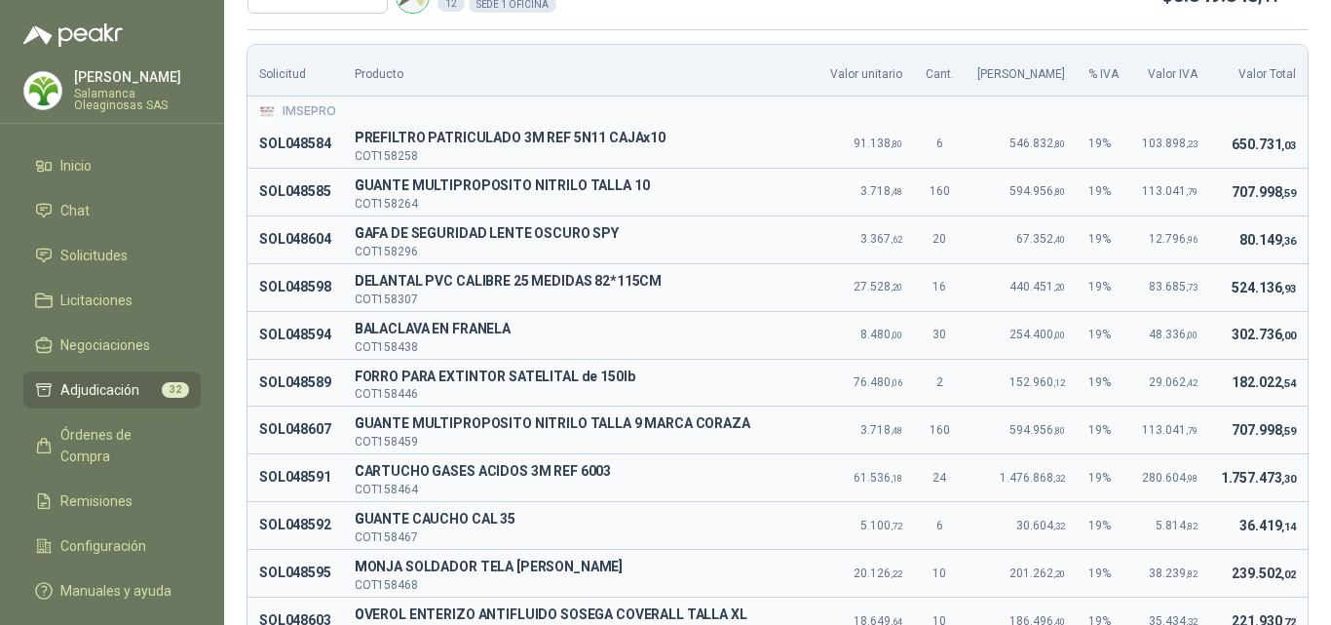
scroll to position [97, 0]
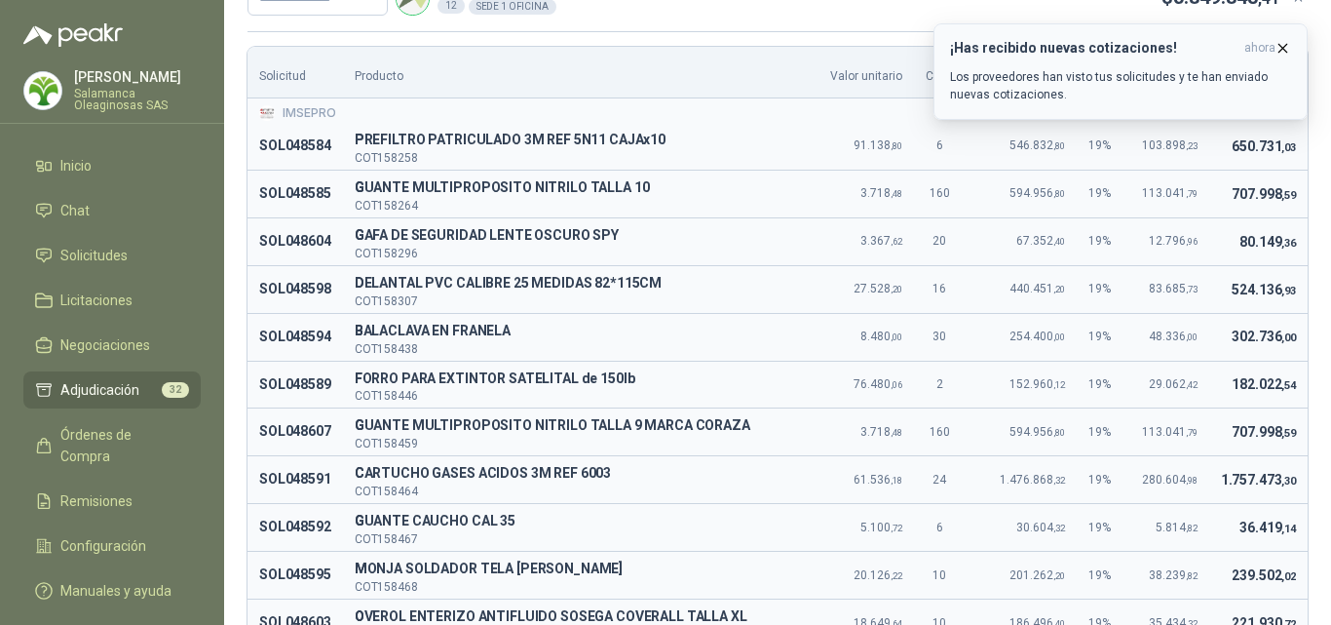
click at [1285, 46] on icon "button" at bounding box center [1283, 48] width 17 height 17
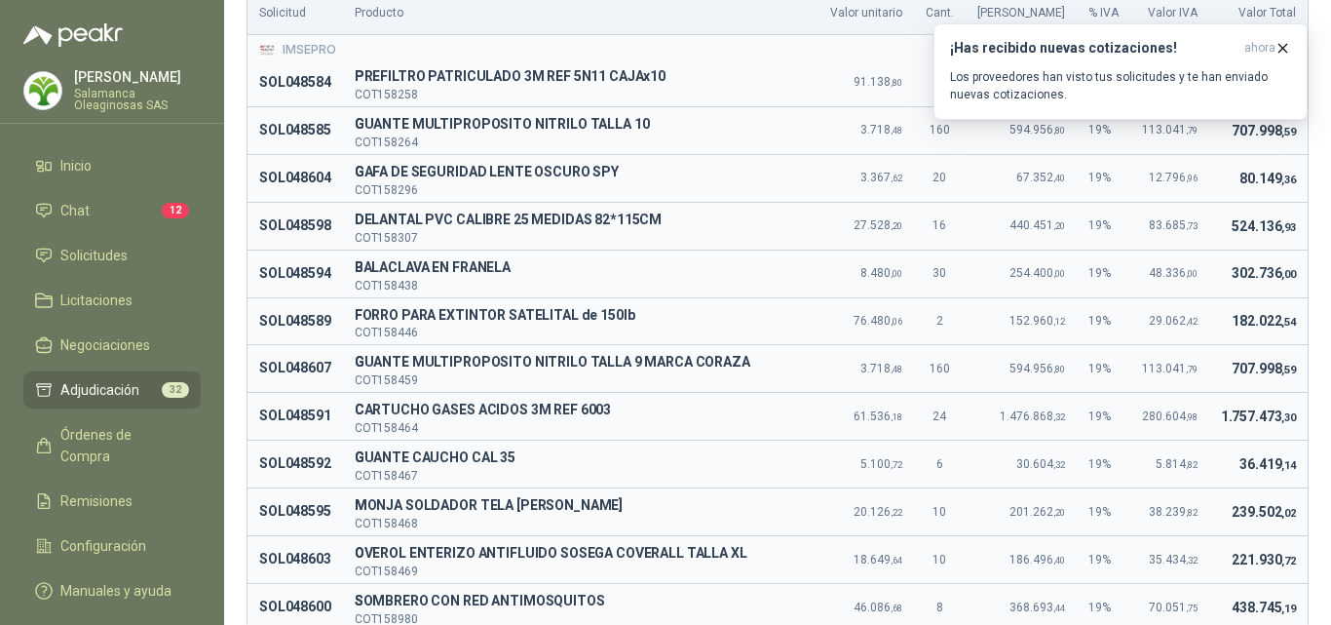
scroll to position [195, 0]
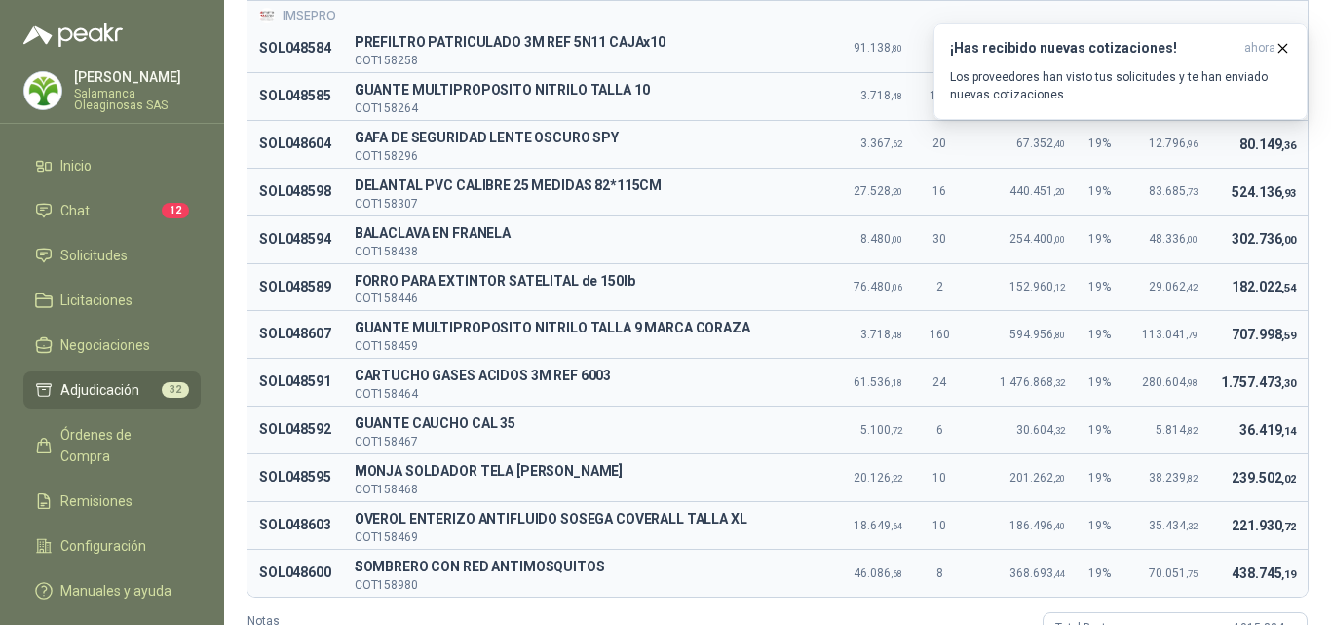
click at [564, 306] on td "F FORRO PARA EXTINTOR SATELITAL de 150lb COT158446" at bounding box center [581, 287] width 476 height 48
click at [1290, 39] on button "¡Has recibido nuevas cotizaciones! ahora Los proveedores han visto tus solicitu…" at bounding box center [1121, 71] width 374 height 96
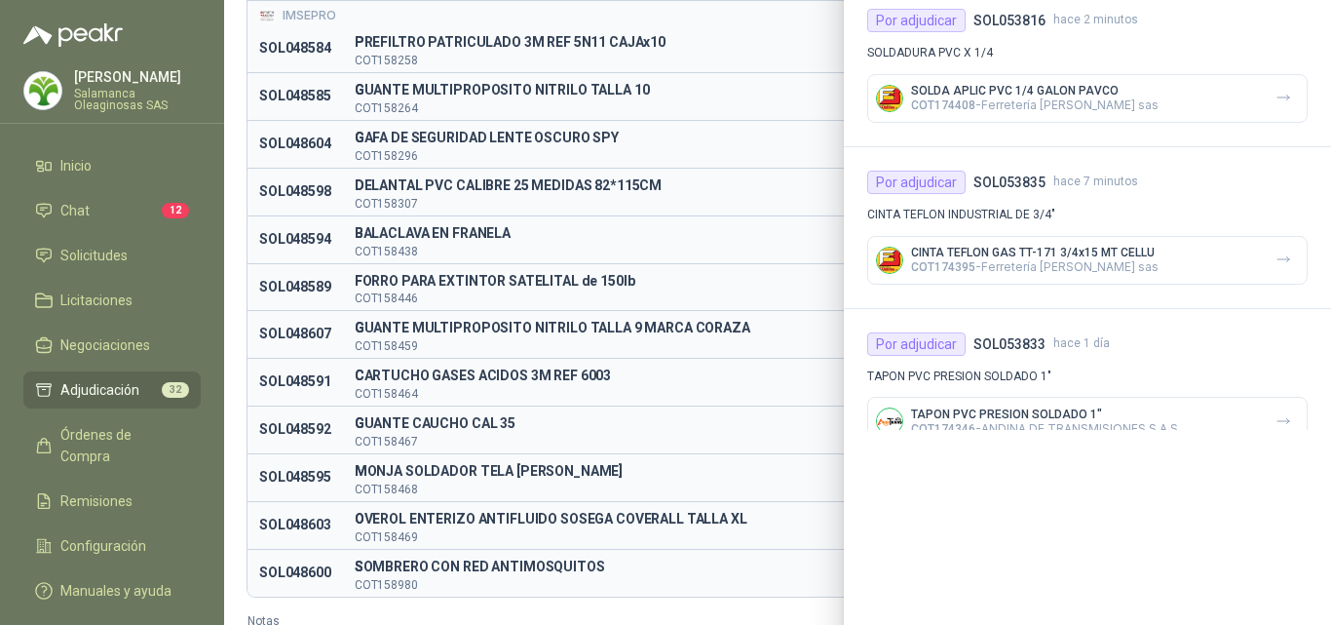
click at [742, 269] on div at bounding box center [777, 350] width 1107 height 967
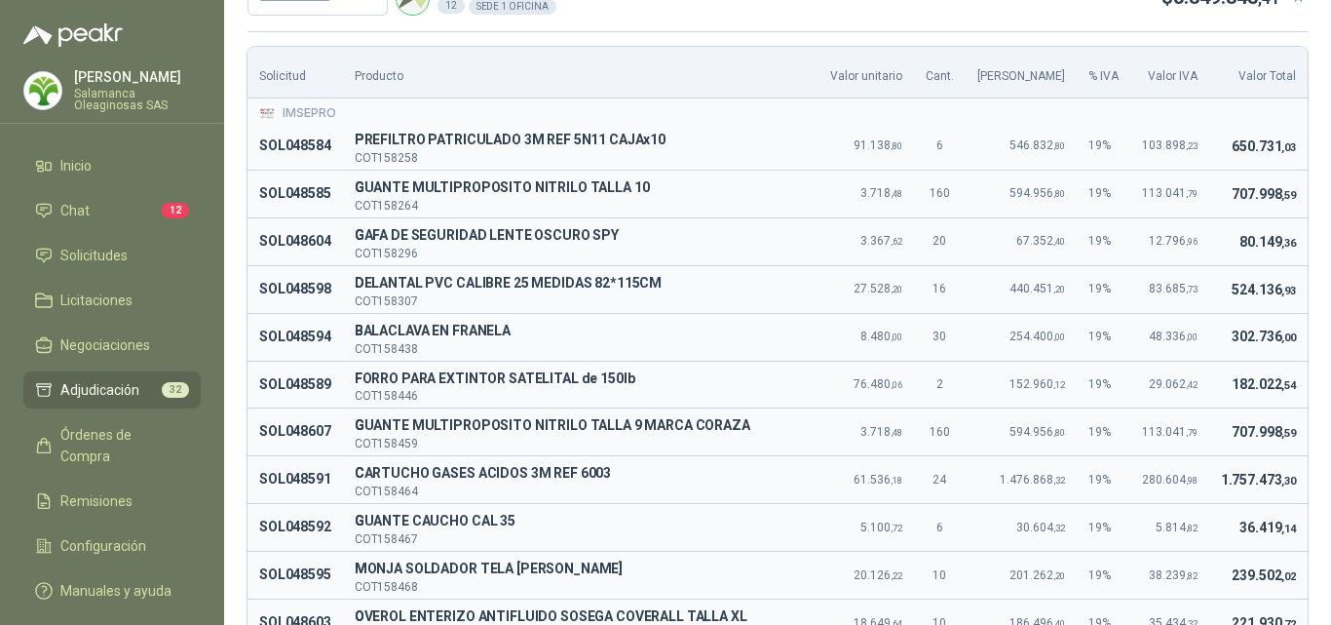
scroll to position [0, 0]
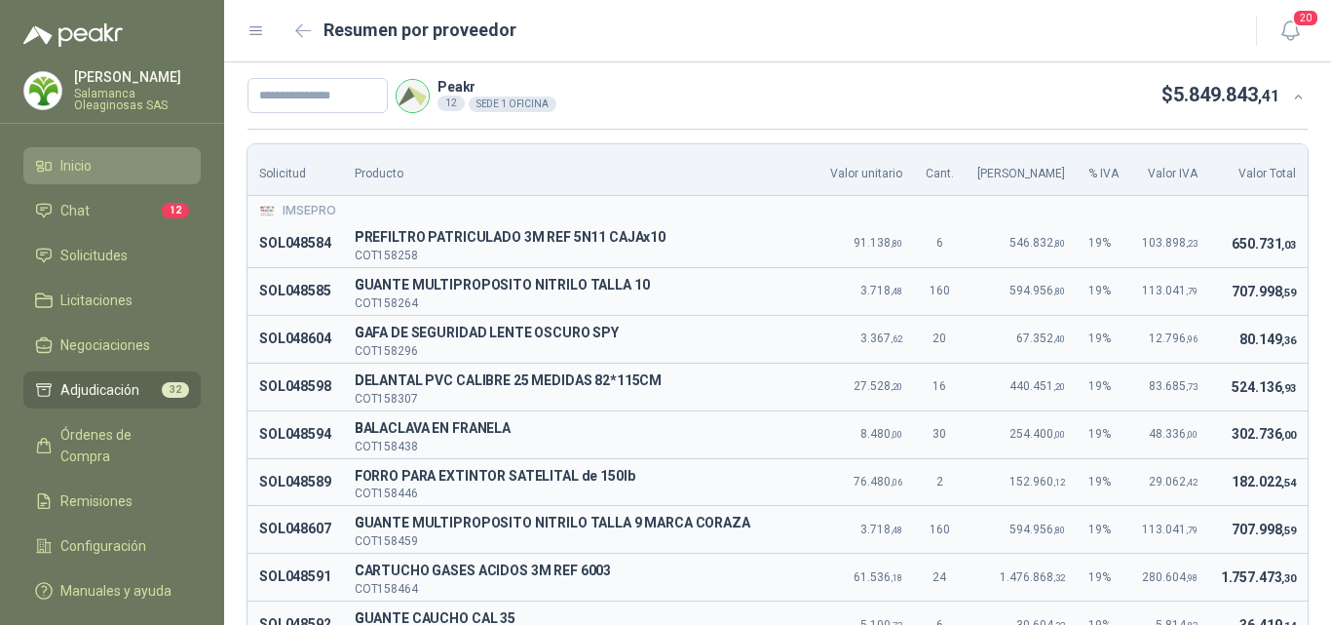
click at [95, 171] on li "Inicio" at bounding box center [112, 165] width 154 height 21
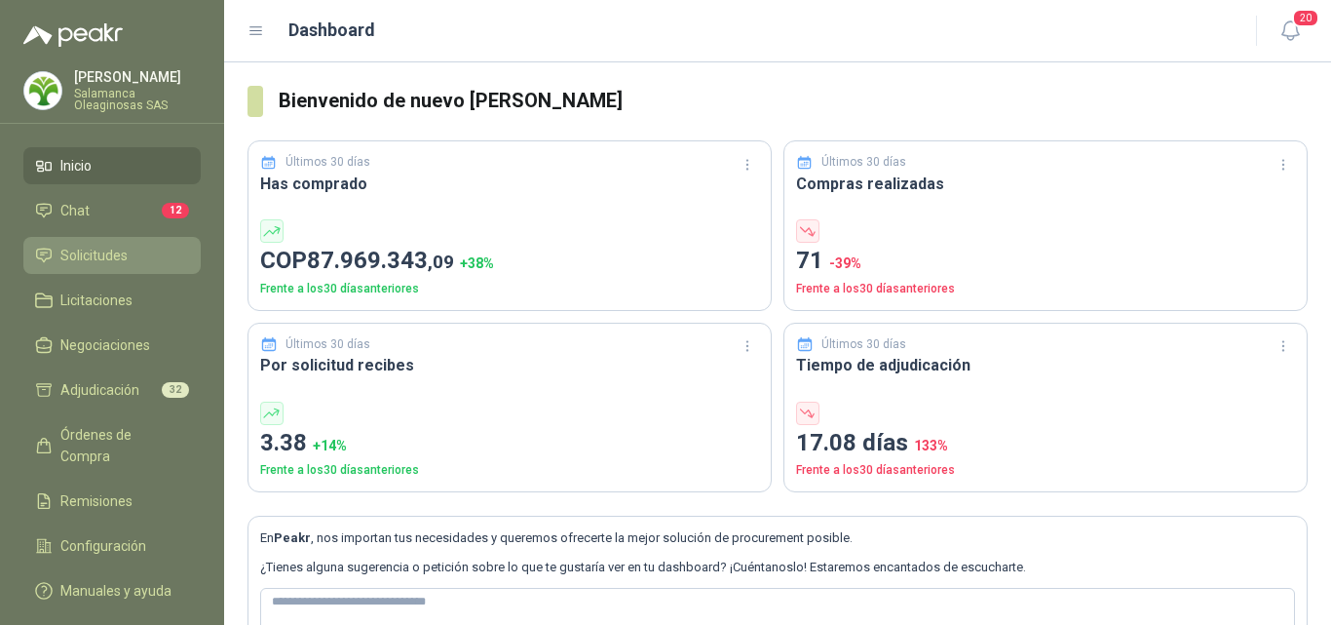
click at [119, 265] on span "Solicitudes" at bounding box center [93, 255] width 67 height 21
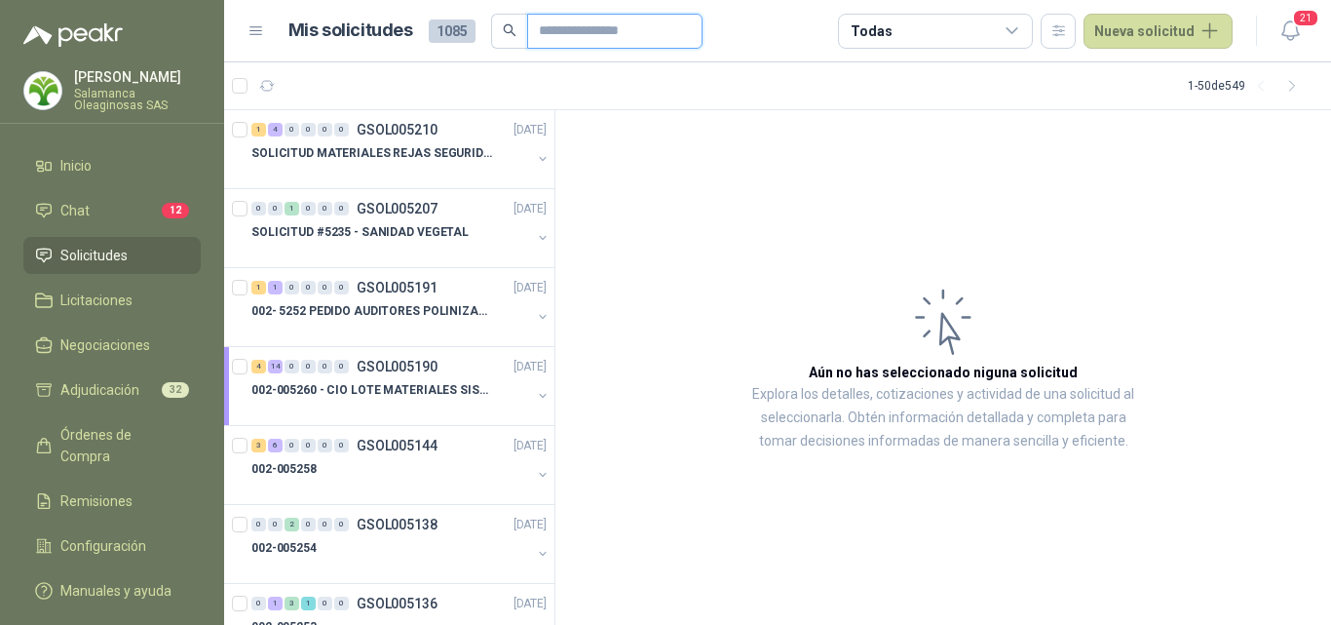
click at [560, 19] on input "text" at bounding box center [607, 31] width 136 height 33
type input "***"
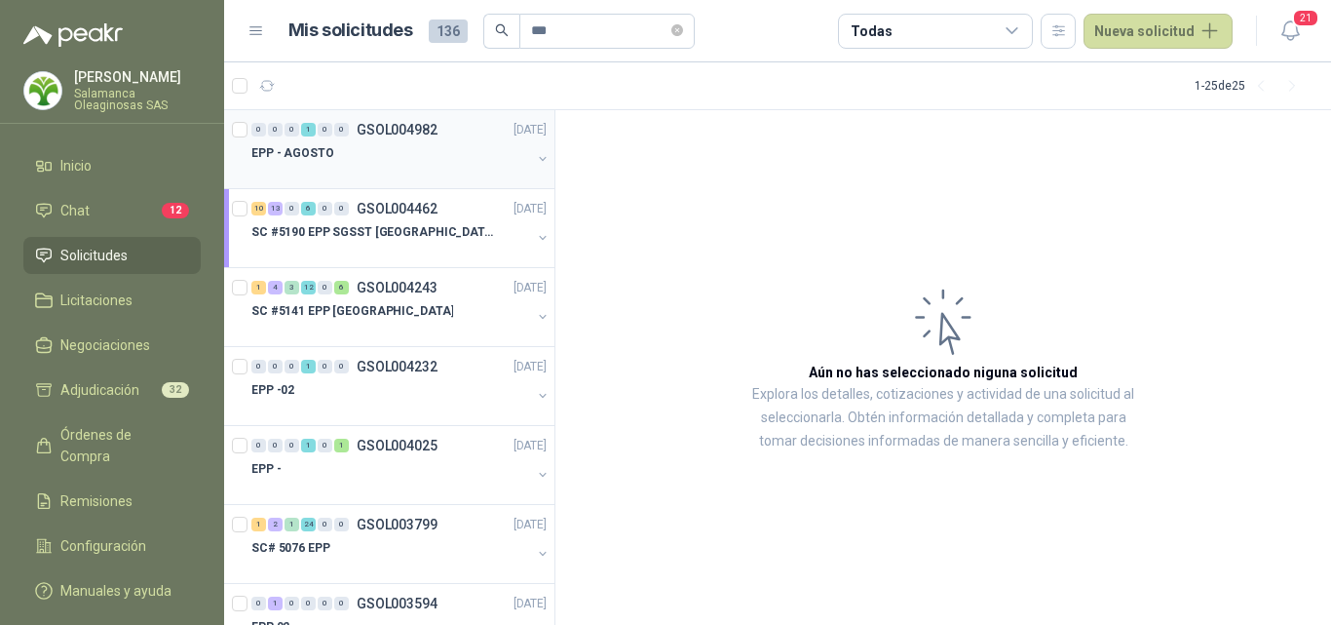
click at [434, 165] on div at bounding box center [391, 173] width 280 height 16
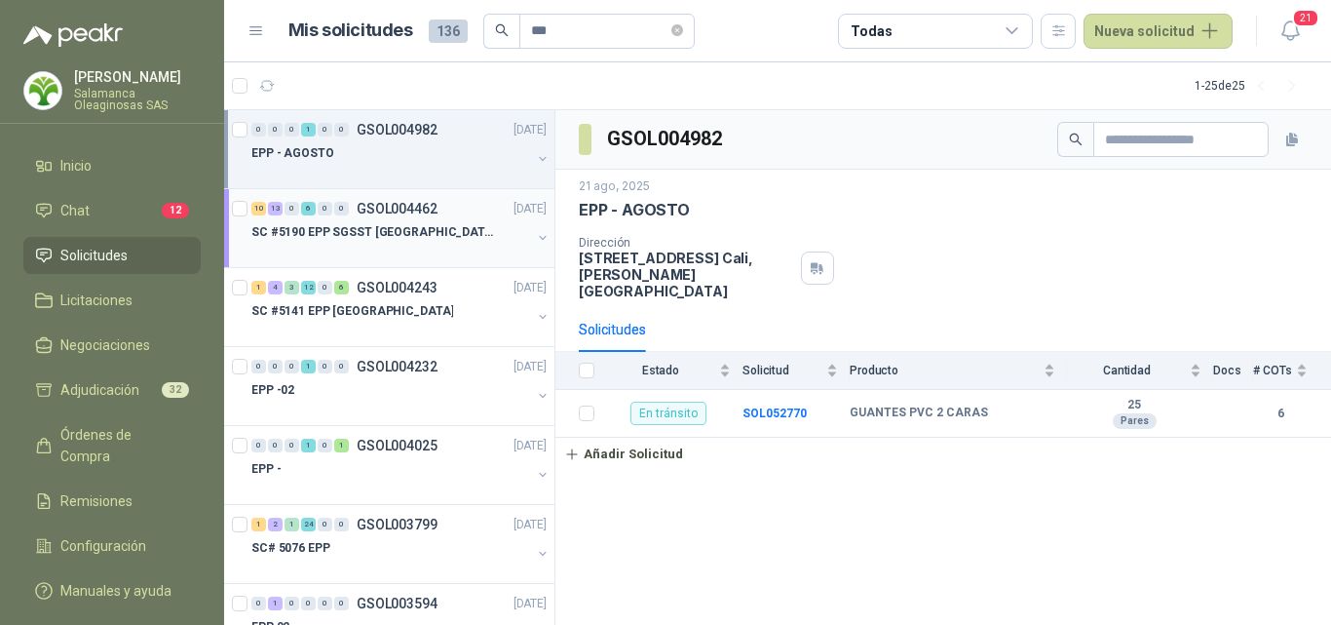
click at [416, 226] on p "SC #5190 EPP SGSST [GEOGRAPHIC_DATA]" at bounding box center [372, 232] width 243 height 19
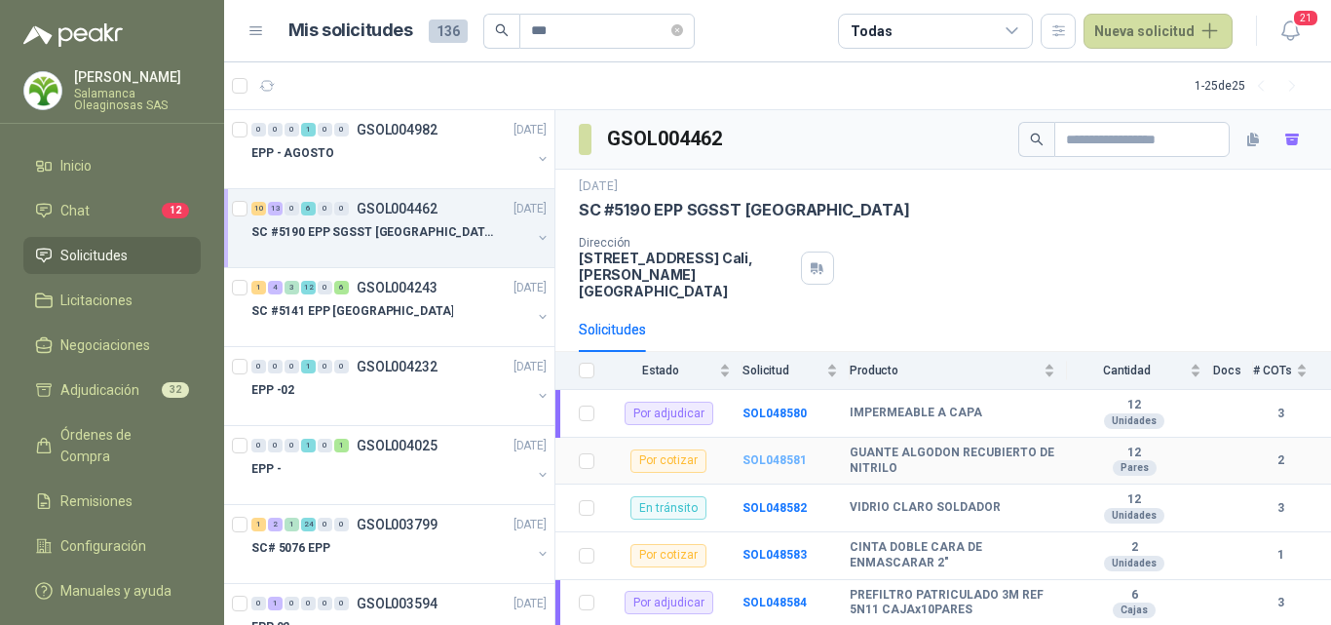
click at [782, 453] on b "SOL048581" at bounding box center [775, 460] width 64 height 14
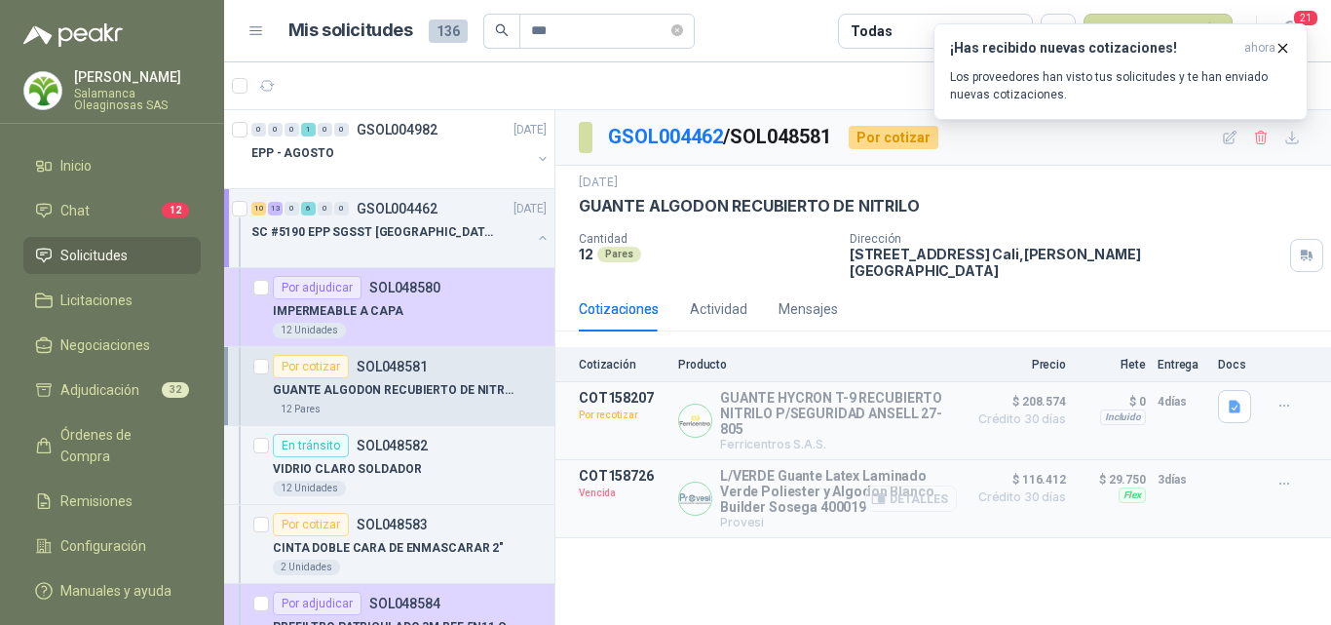
click at [934, 487] on button "Detalles" at bounding box center [911, 498] width 92 height 26
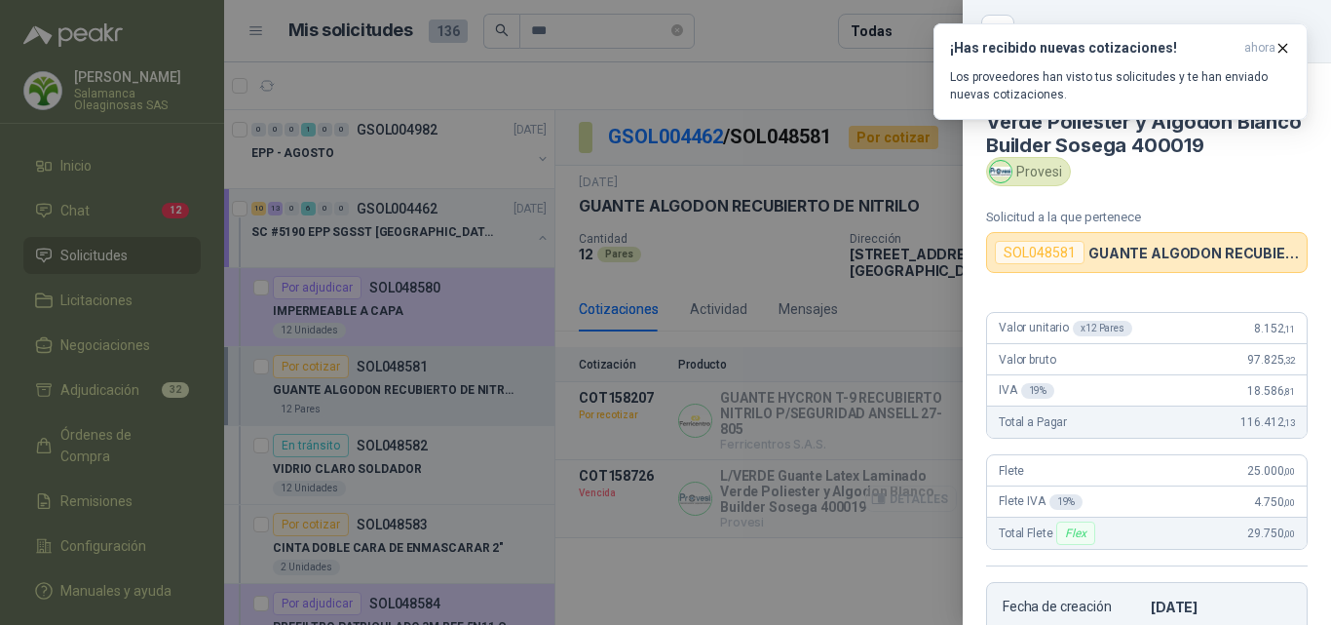
scroll to position [369, 0]
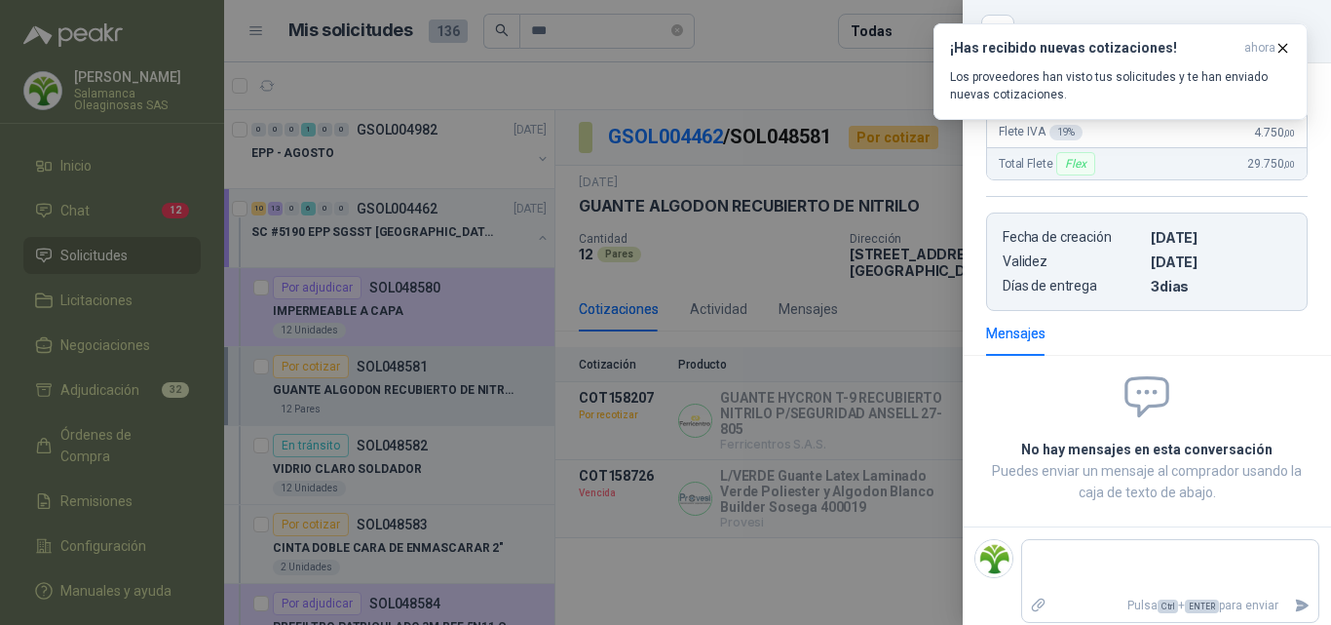
click at [935, 483] on div at bounding box center [665, 312] width 1331 height 625
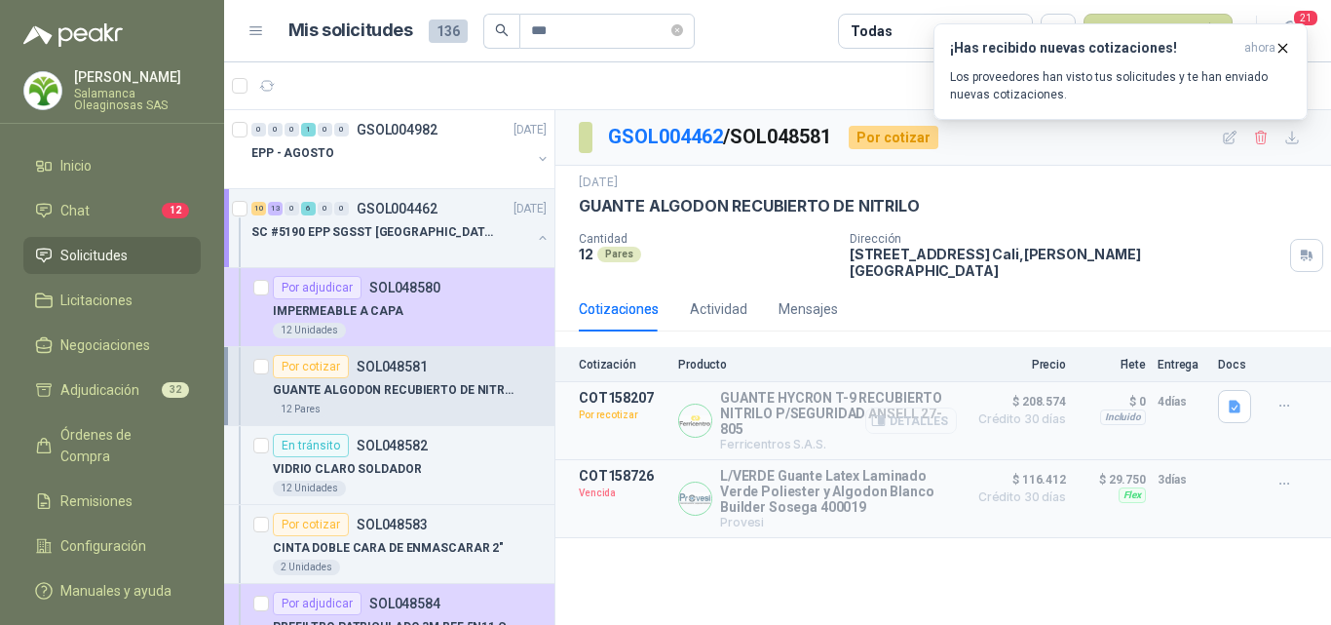
click at [933, 407] on button "Detalles" at bounding box center [911, 420] width 92 height 26
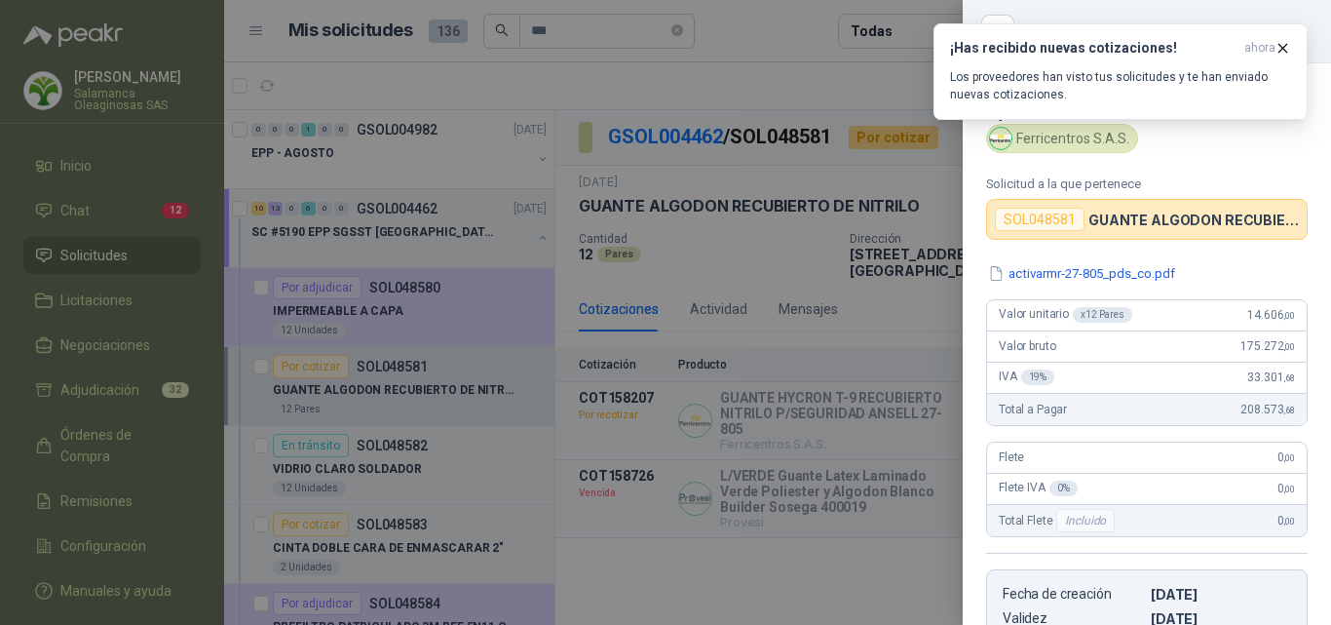
scroll to position [0, 0]
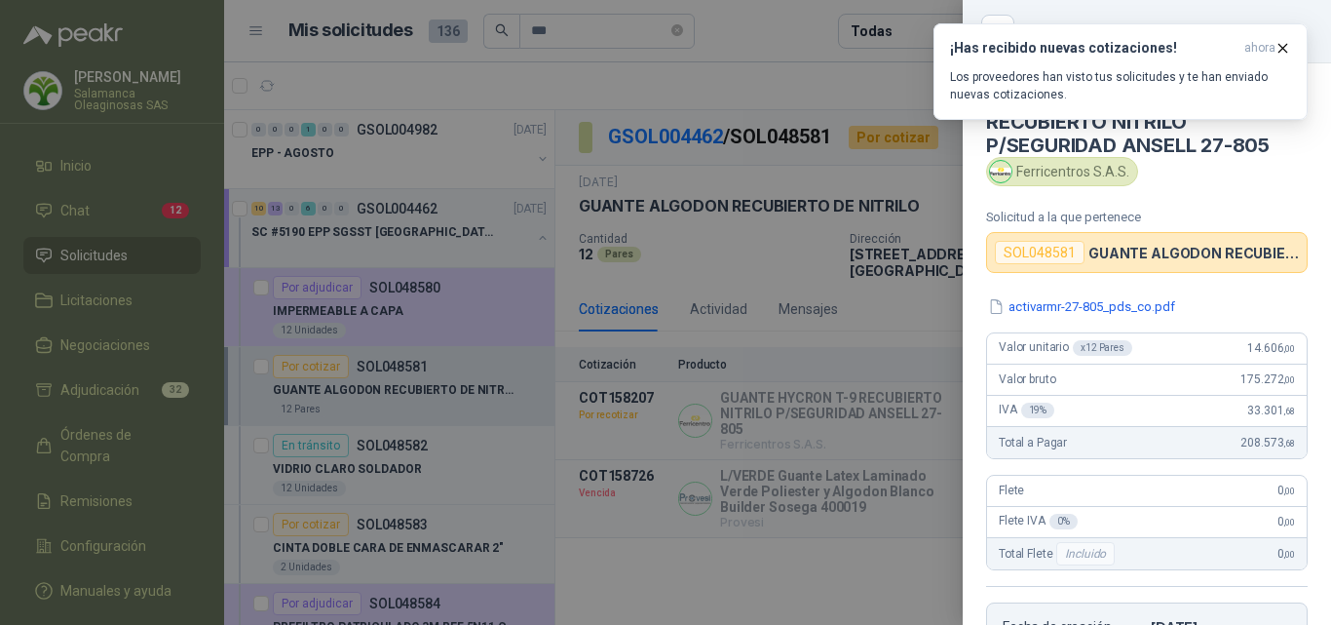
click at [907, 414] on div at bounding box center [665, 312] width 1331 height 625
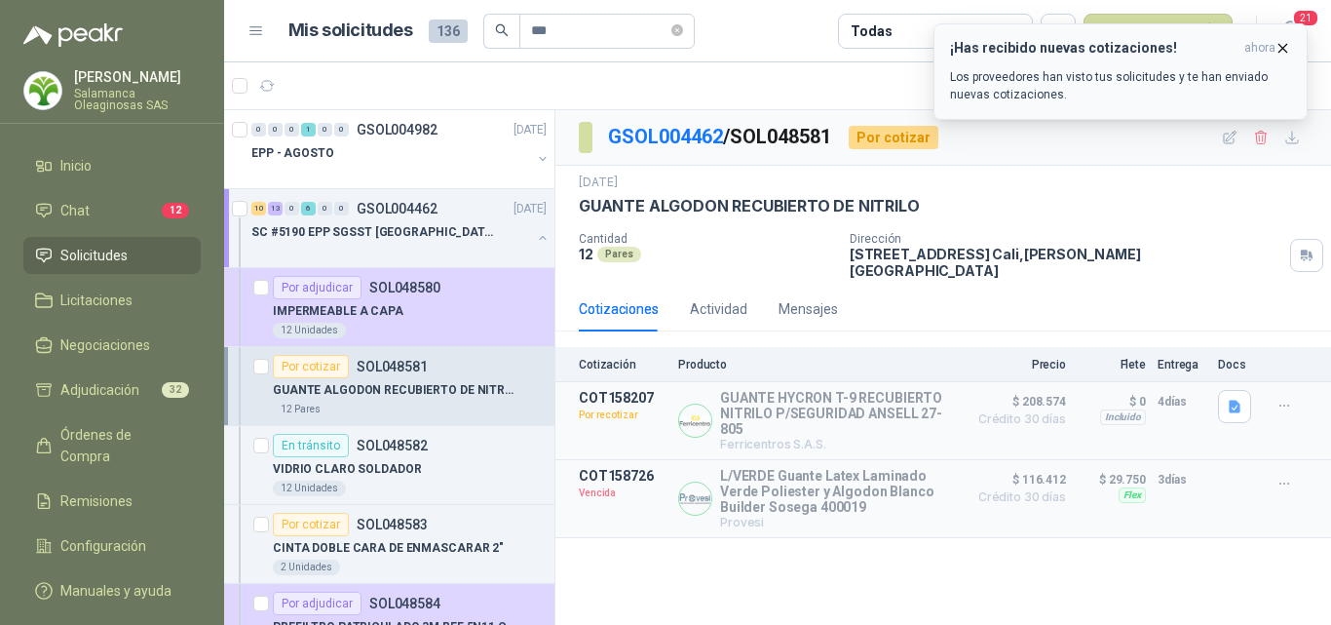
click at [1282, 53] on icon "button" at bounding box center [1283, 48] width 17 height 17
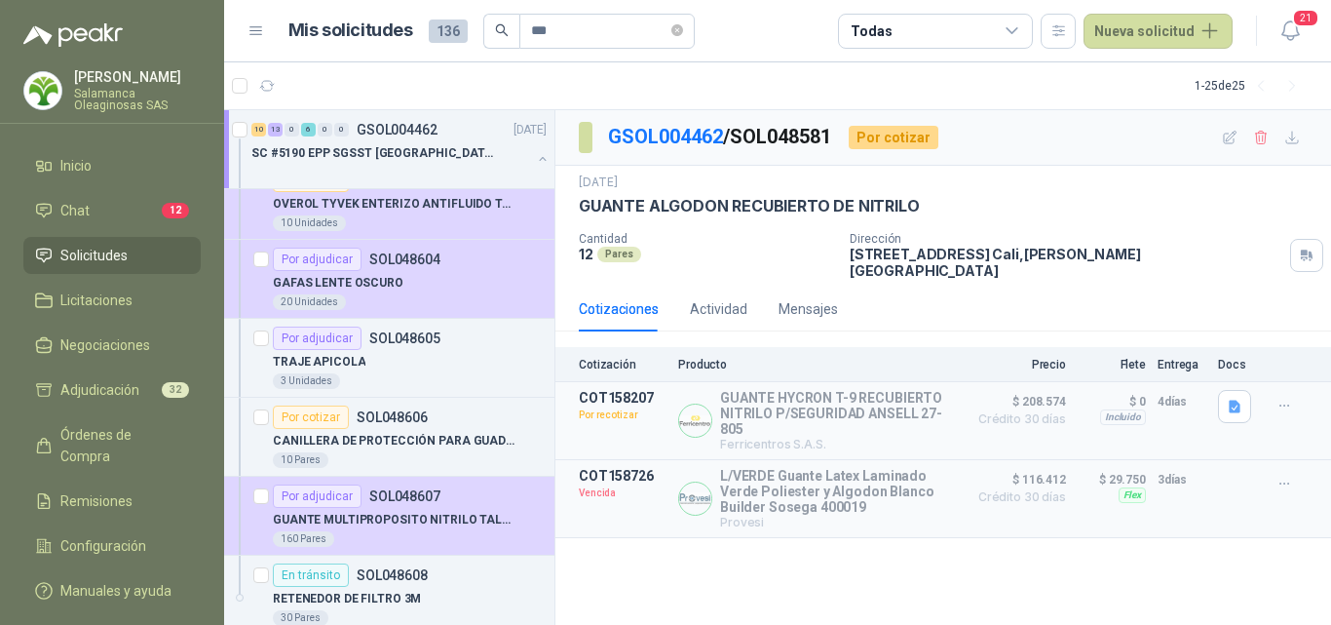
scroll to position [1949, 0]
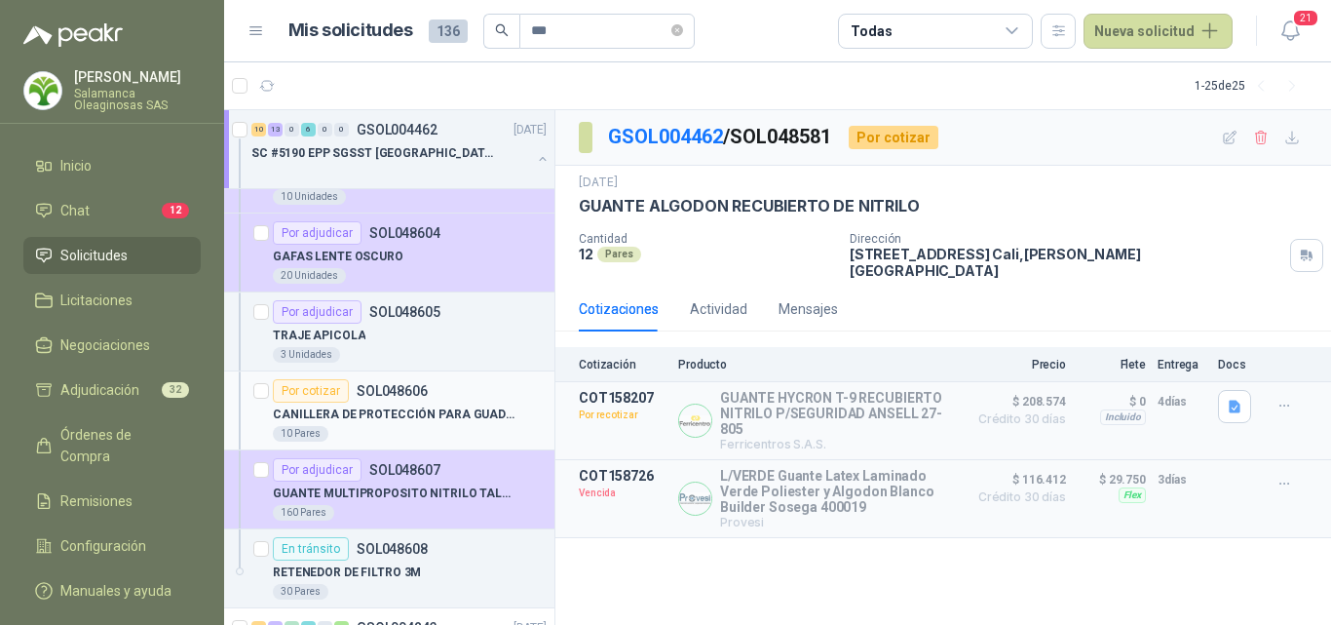
click at [444, 433] on div "10 Pares" at bounding box center [410, 434] width 274 height 16
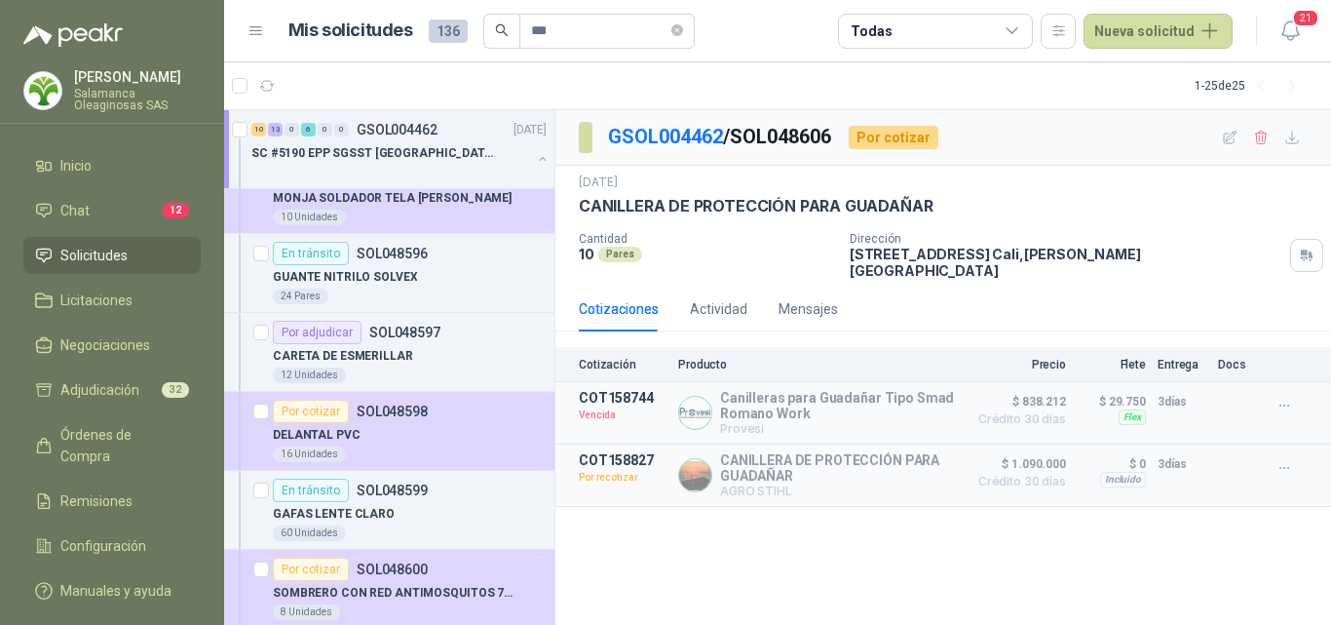
scroll to position [1267, 0]
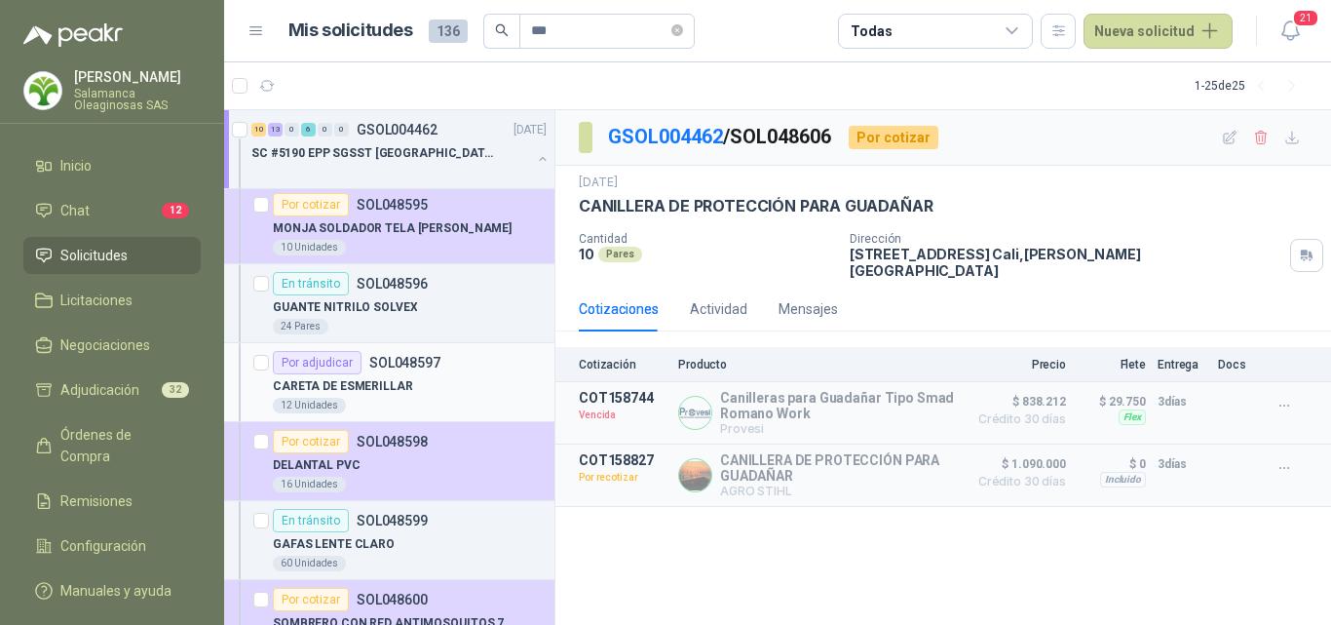
click at [445, 403] on div "12 Unidades" at bounding box center [410, 406] width 274 height 16
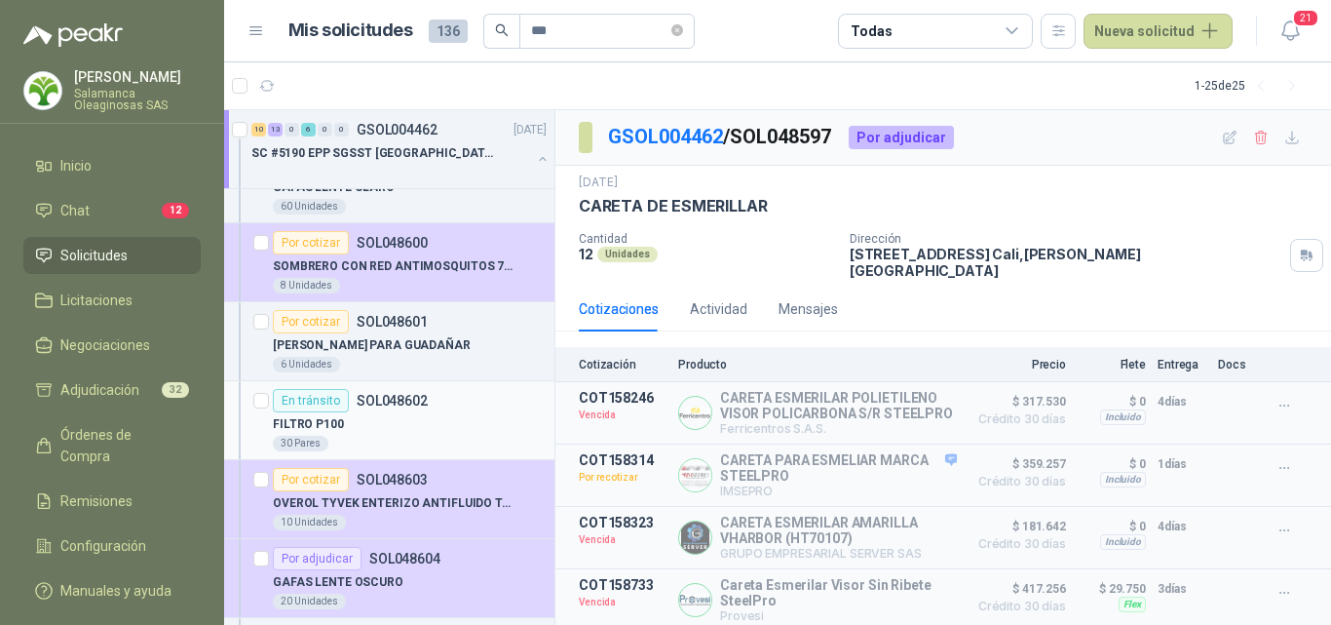
scroll to position [1657, 0]
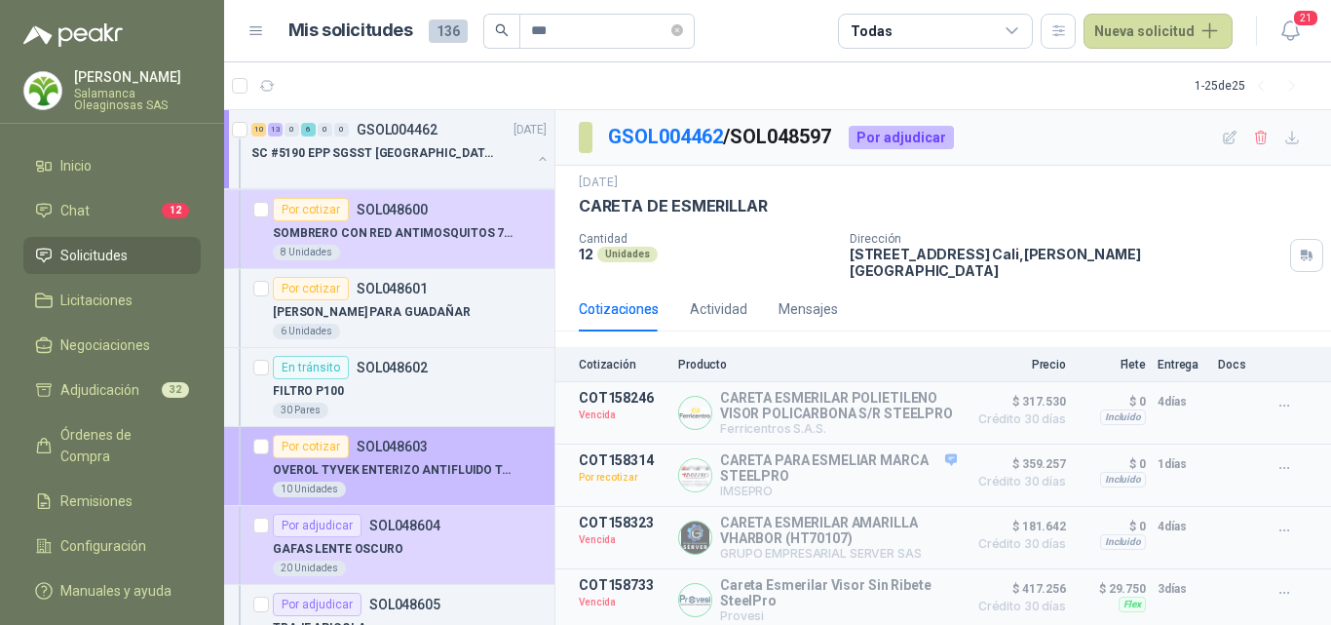
click at [415, 491] on div "10 Unidades" at bounding box center [410, 489] width 274 height 16
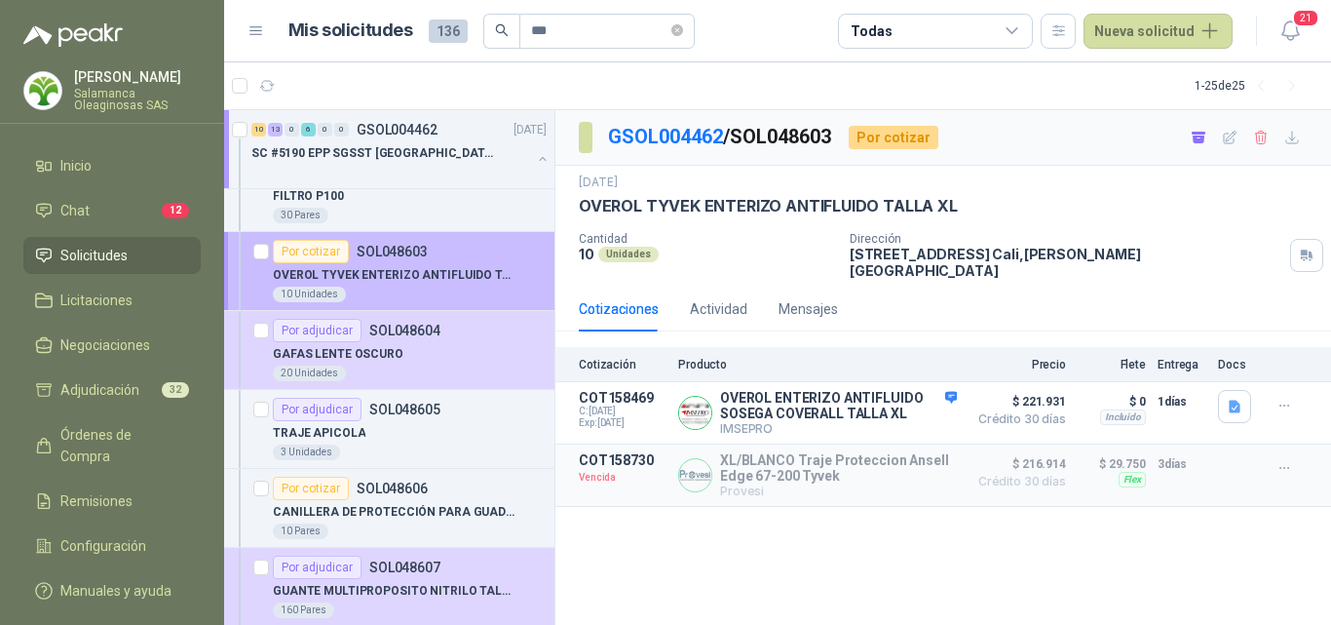
scroll to position [1949, 0]
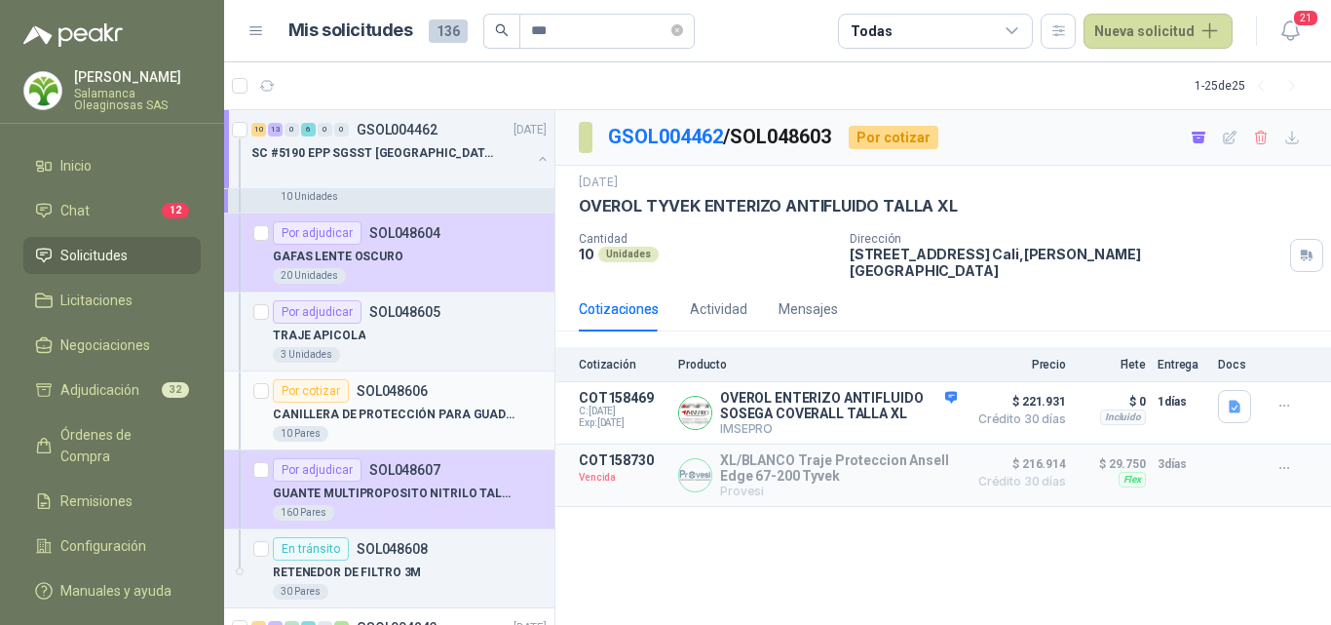
click at [406, 407] on p "CANILLERA DE PROTECCIÓN PARA GUADAÑAR" at bounding box center [394, 414] width 243 height 19
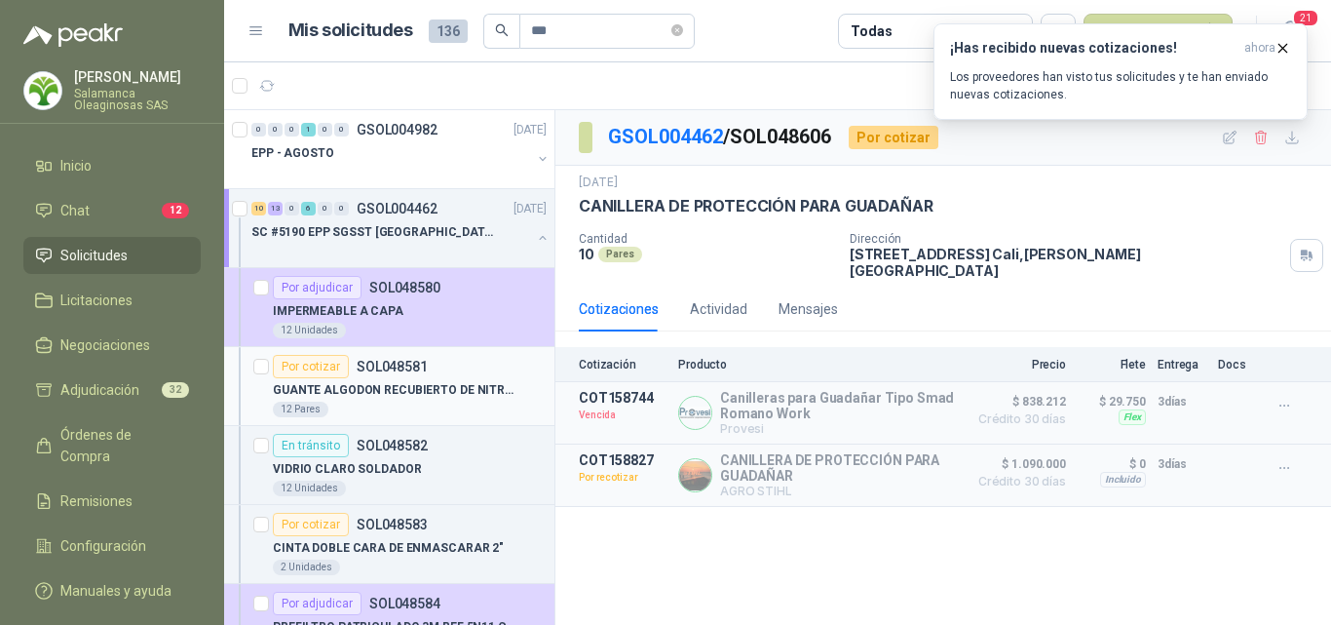
click at [416, 403] on div "12 Pares" at bounding box center [410, 410] width 274 height 16
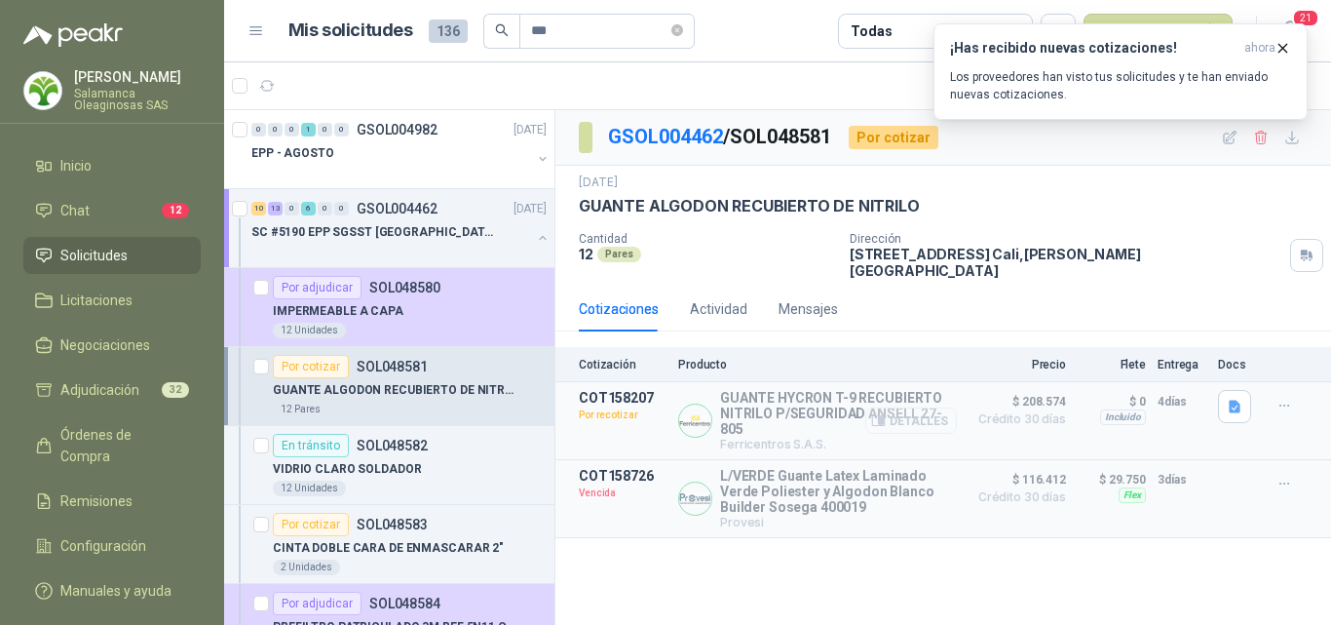
click at [946, 410] on button "Detalles" at bounding box center [911, 420] width 92 height 26
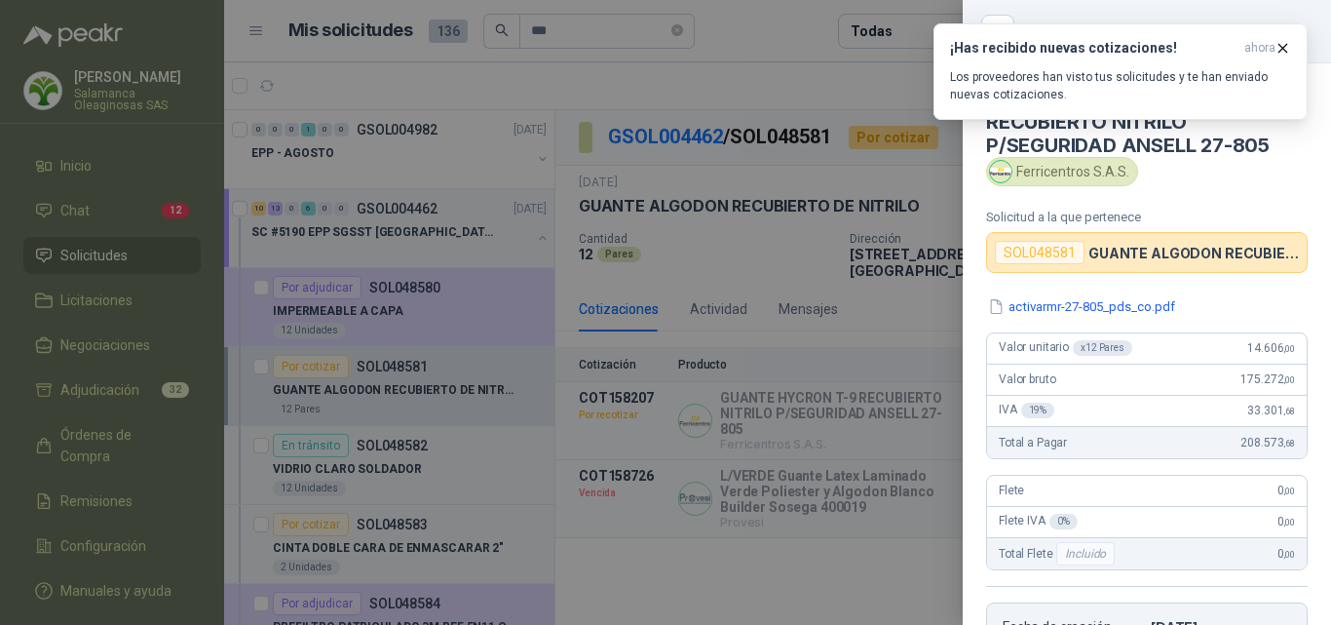
click at [775, 441] on div at bounding box center [665, 312] width 1331 height 625
